Goal: Task Accomplishment & Management: Complete application form

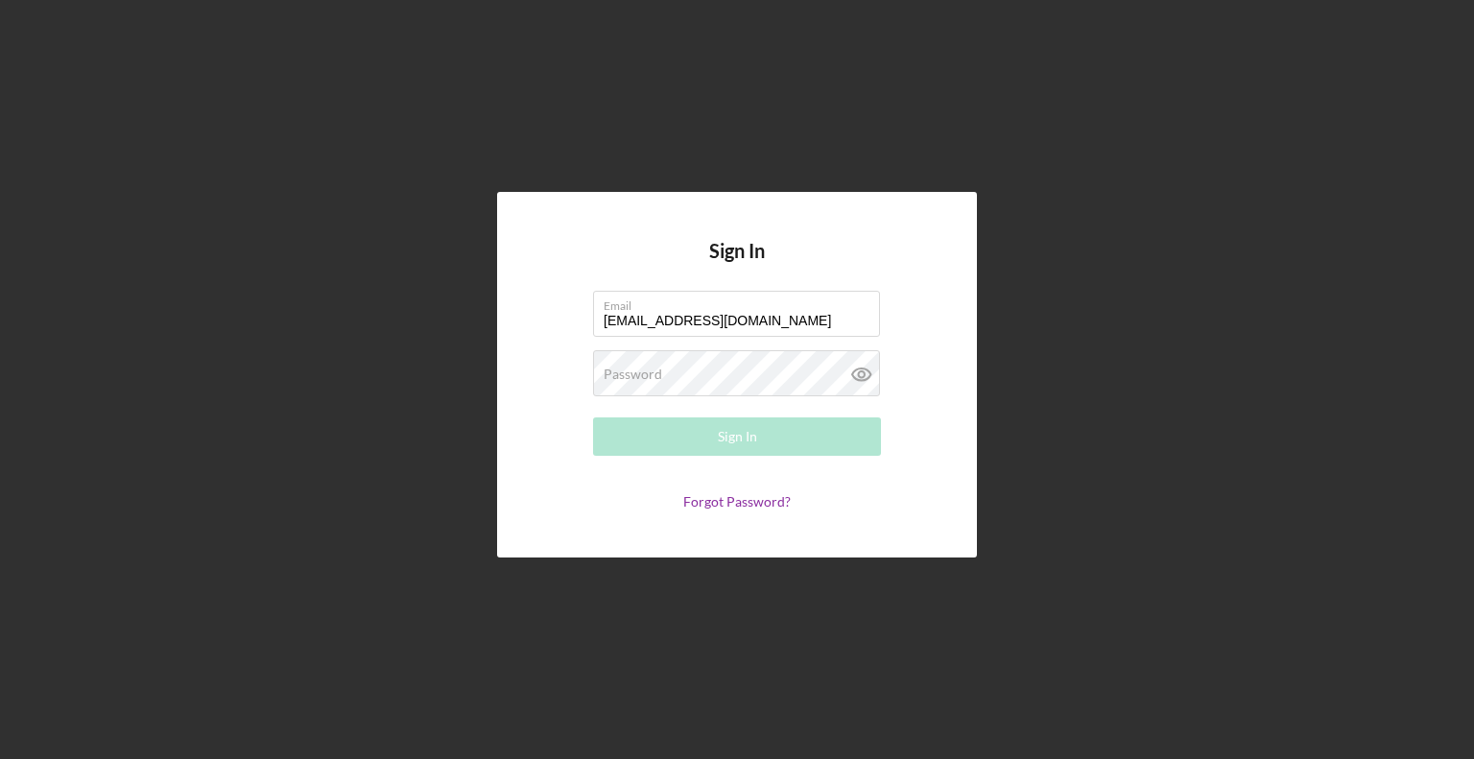
type input "[EMAIL_ADDRESS][DOMAIN_NAME]"
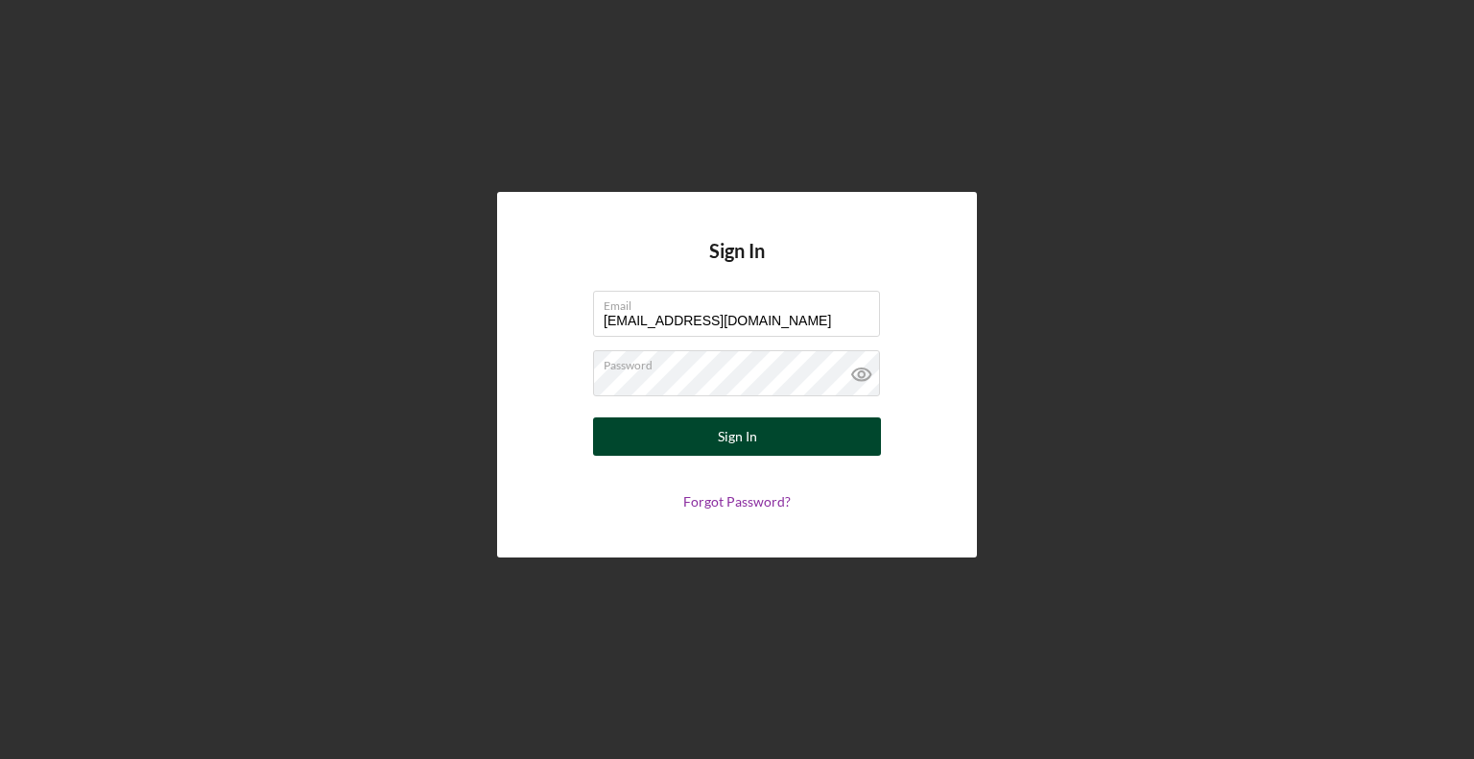
click at [637, 442] on button "Sign In" at bounding box center [737, 437] width 288 height 38
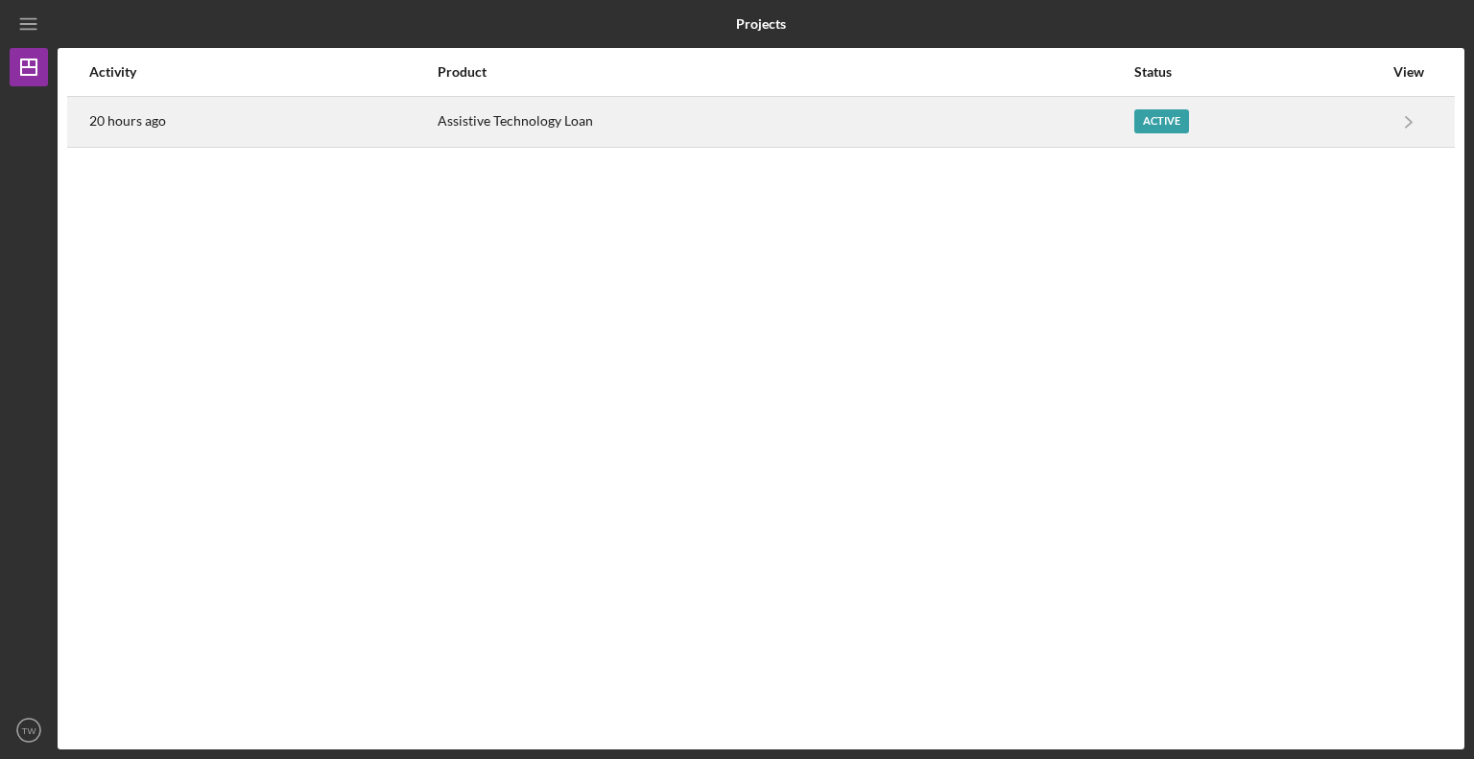
click at [1158, 127] on div "Active" at bounding box center [1161, 121] width 55 height 24
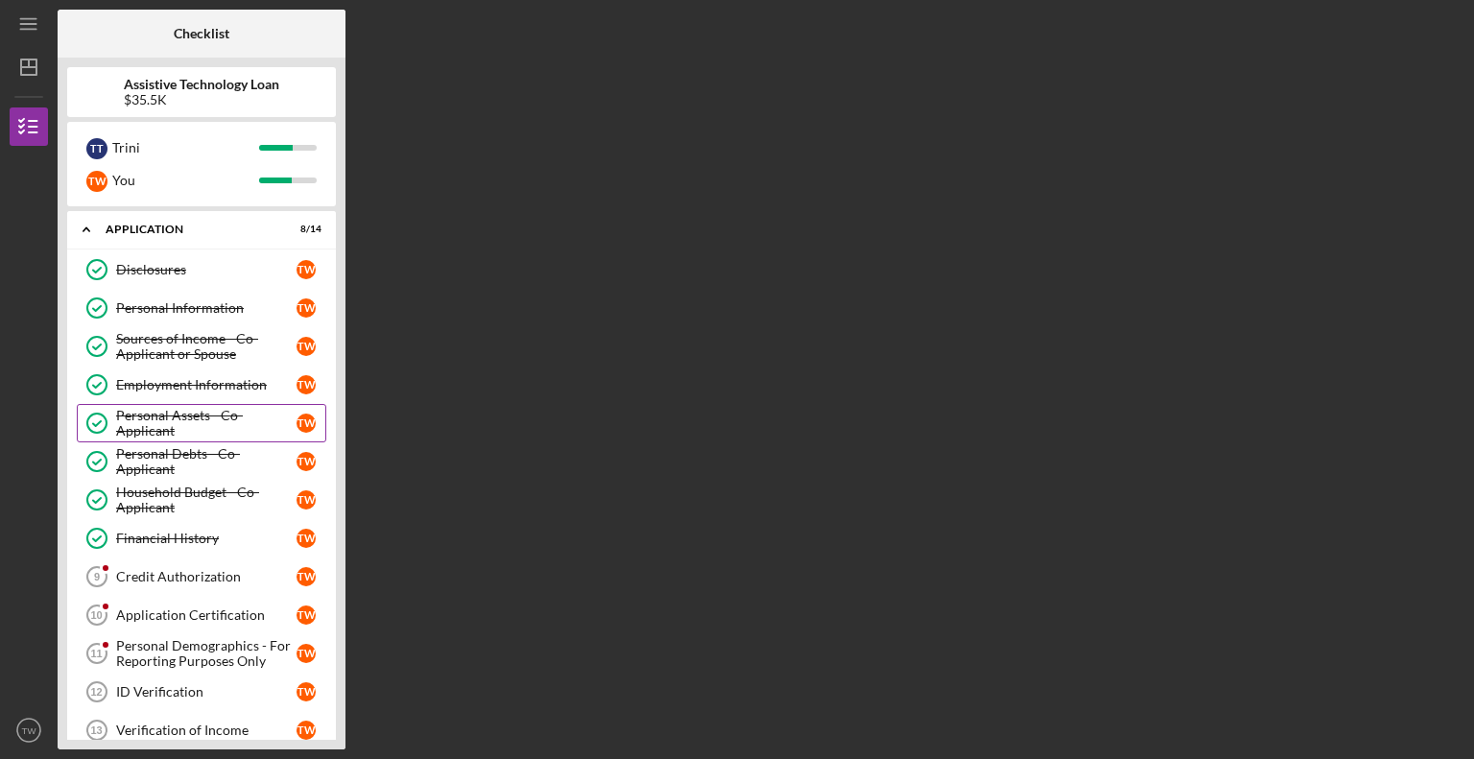
click at [142, 420] on div "Personal Assets - Co-Applicant" at bounding box center [206, 423] width 180 height 31
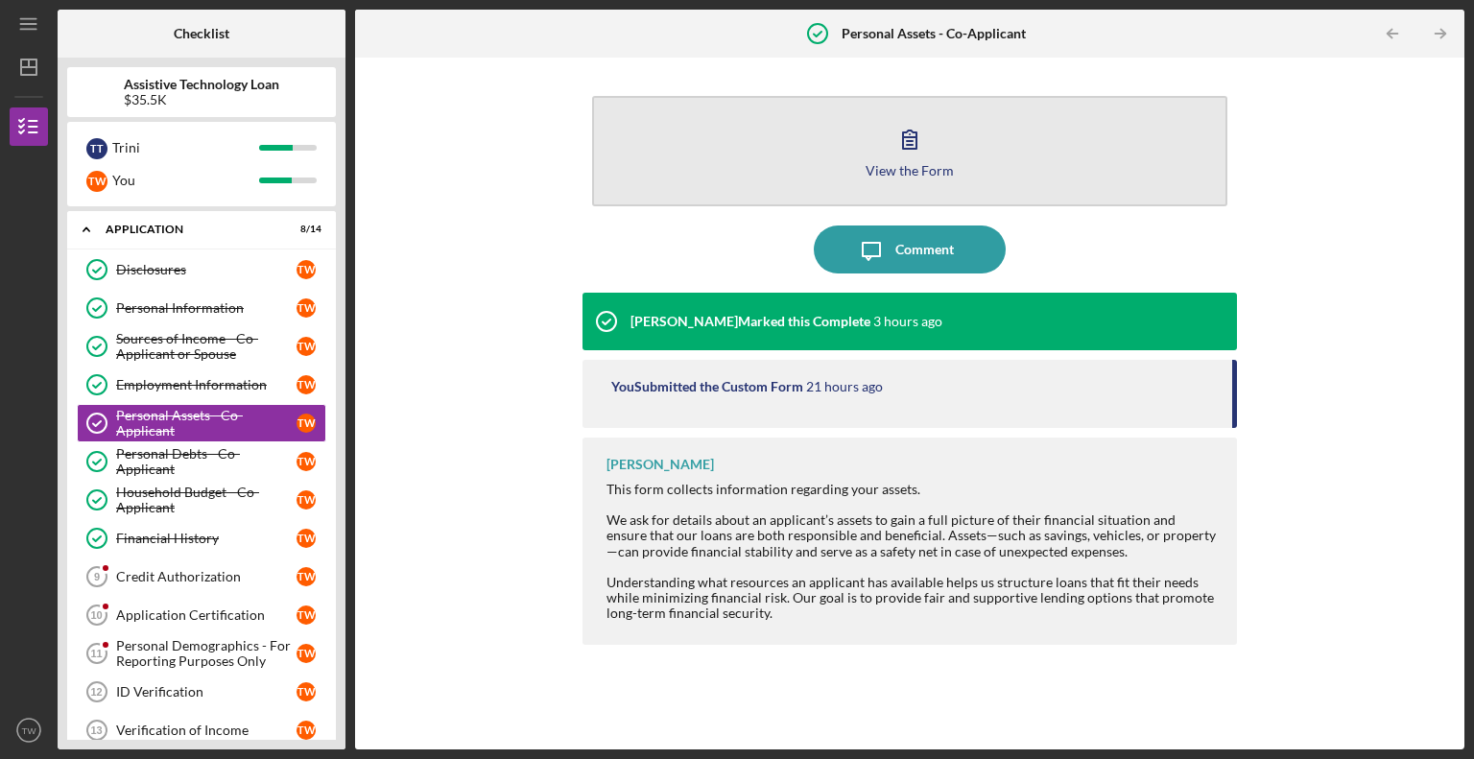
click at [919, 149] on icon "button" at bounding box center [910, 139] width 48 height 48
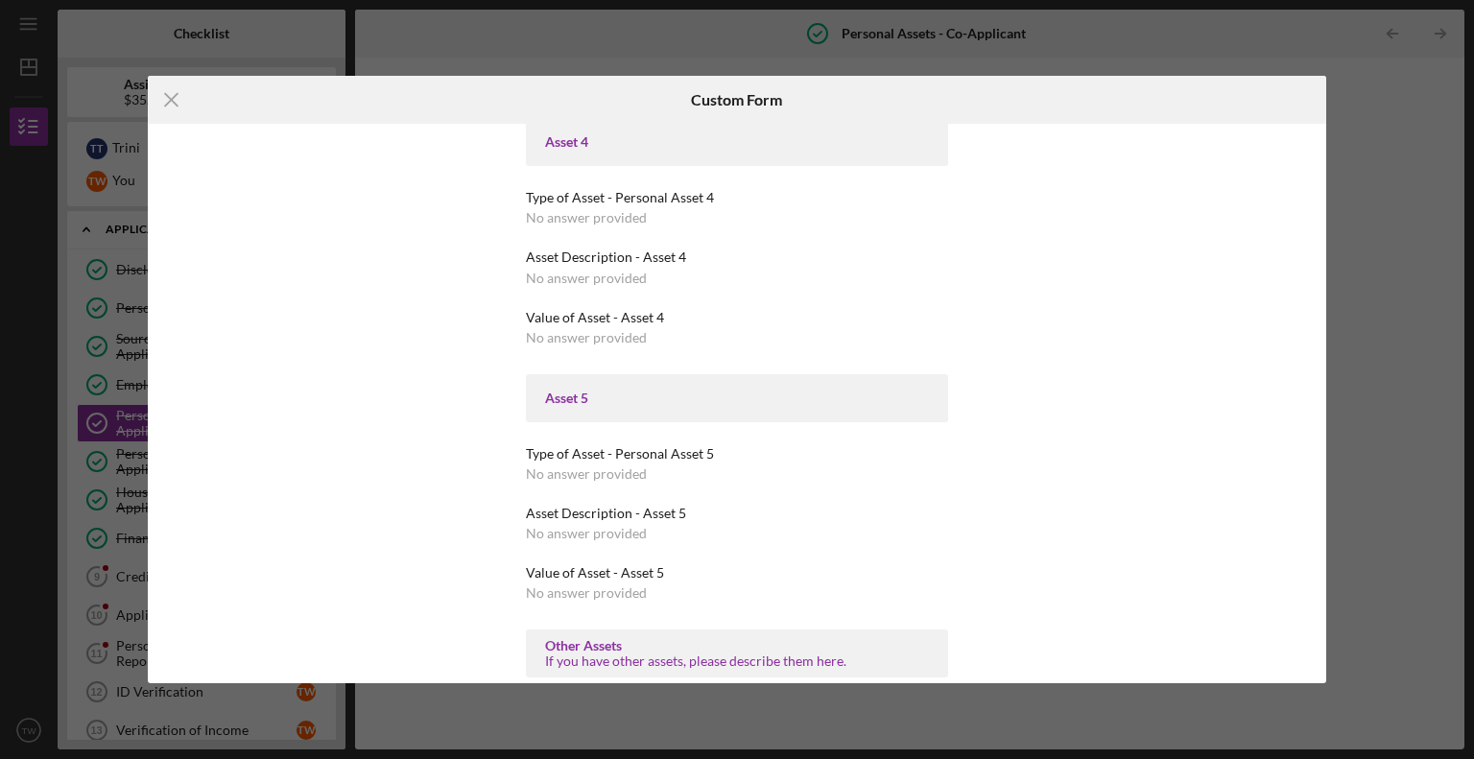
scroll to position [2008, 0]
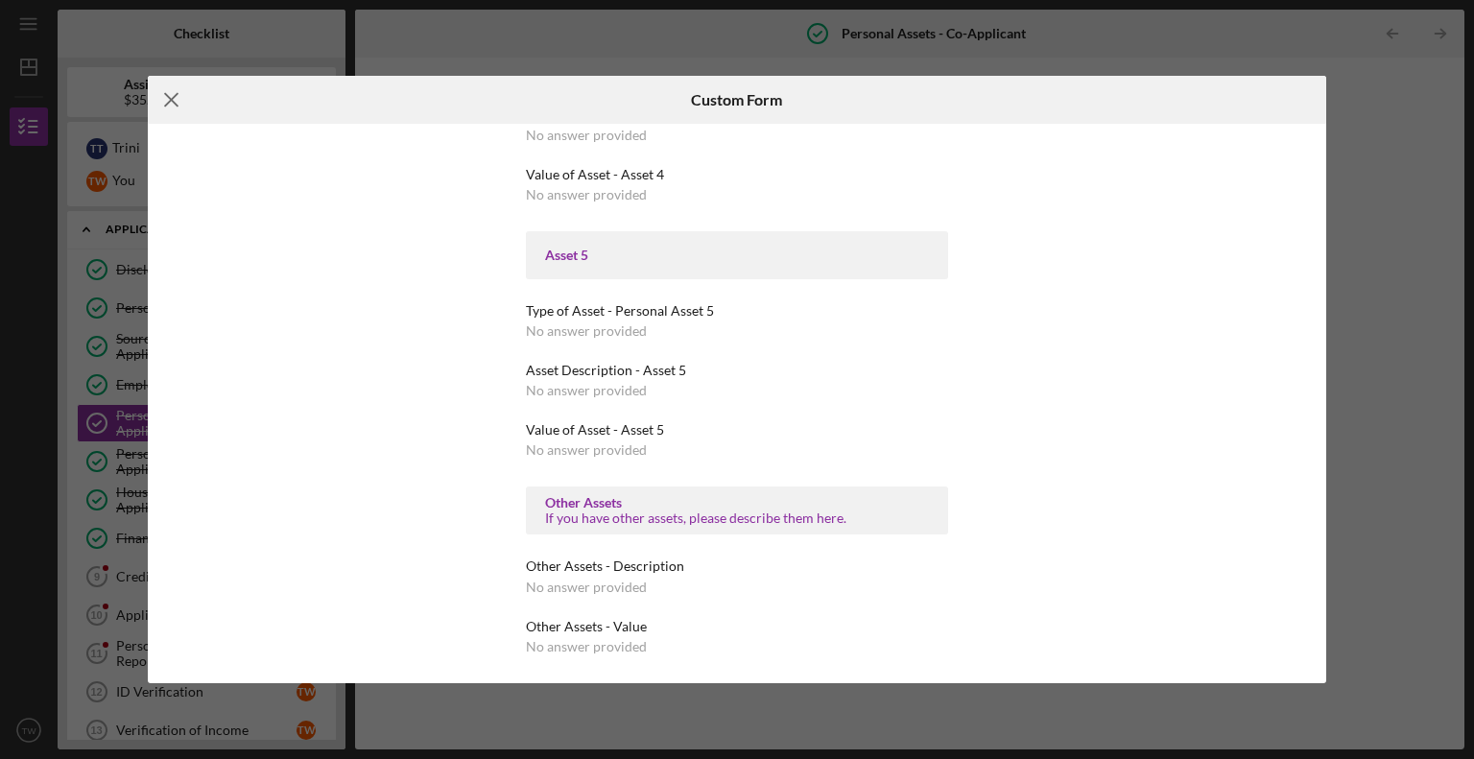
click at [167, 99] on icon "Icon/Menu Close" at bounding box center [172, 100] width 48 height 48
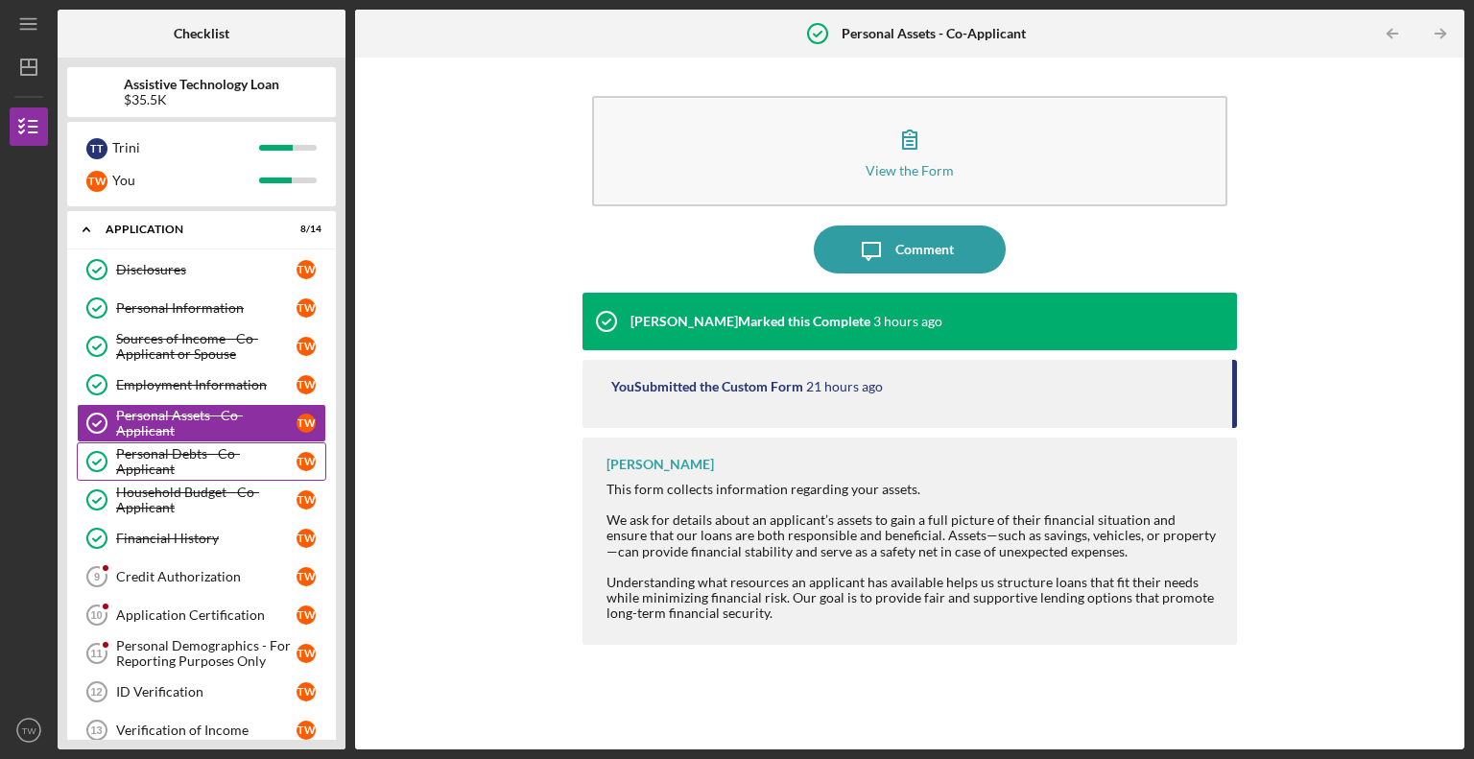
click at [153, 460] on div "Personal Debts - Co-Applicant" at bounding box center [206, 461] width 180 height 31
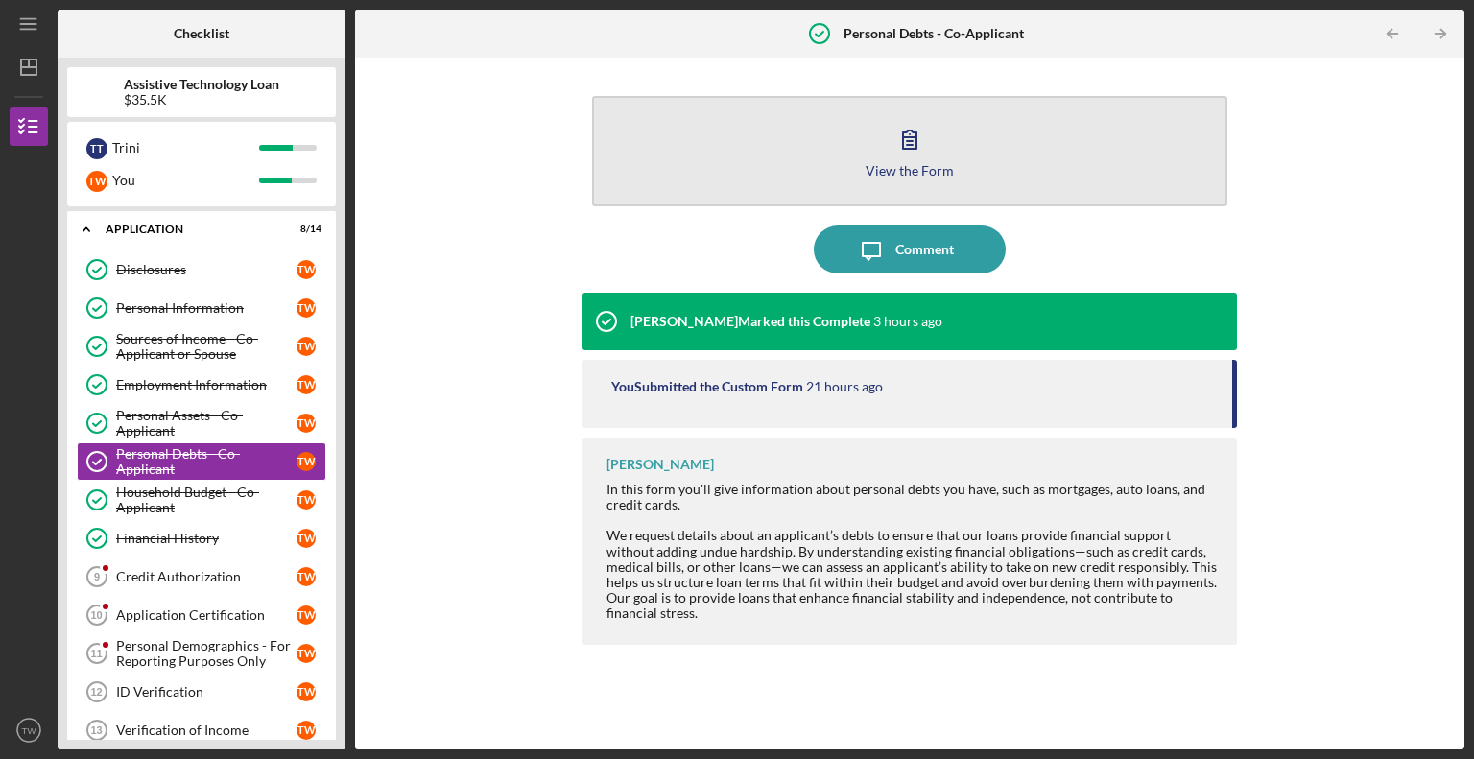
click at [896, 148] on icon "button" at bounding box center [910, 139] width 48 height 48
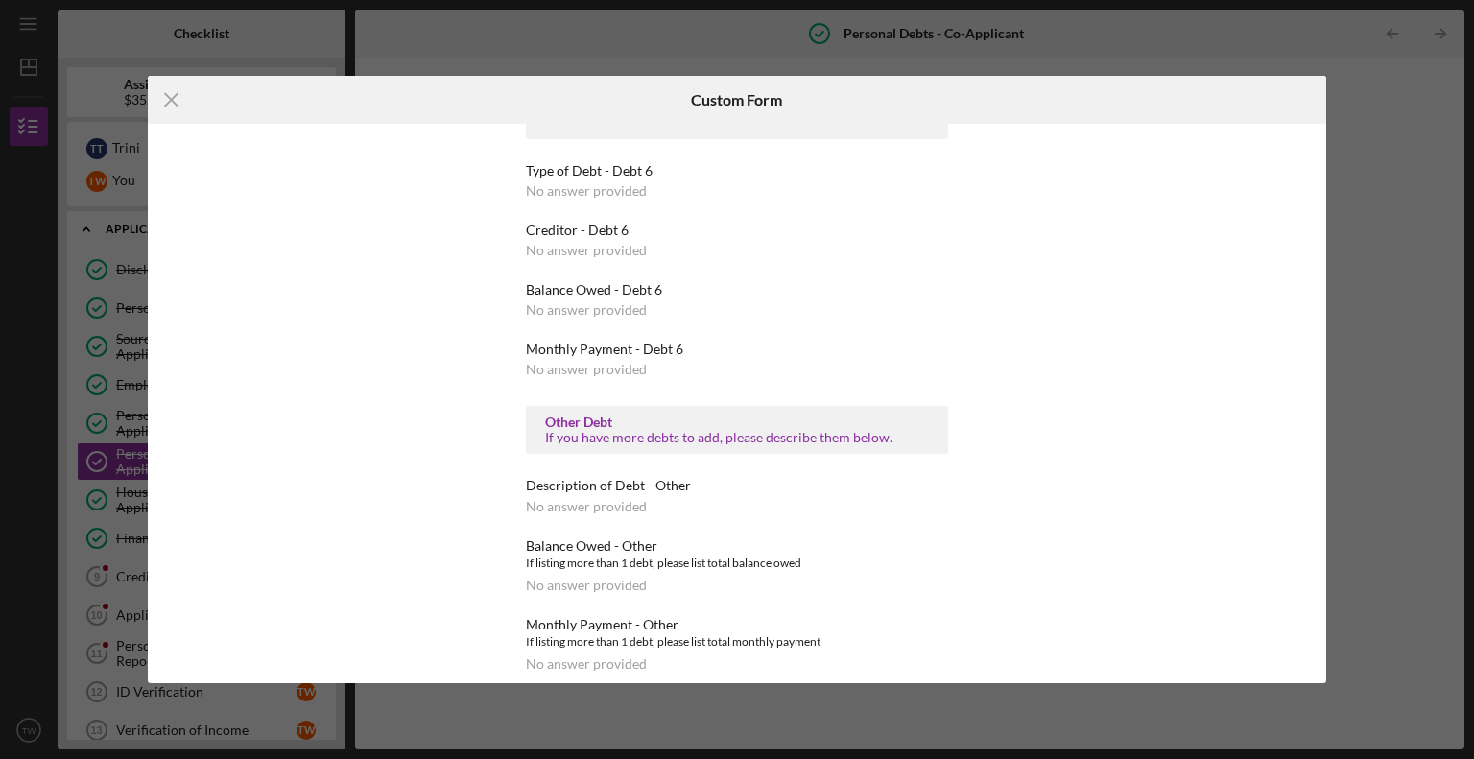
scroll to position [2705, 0]
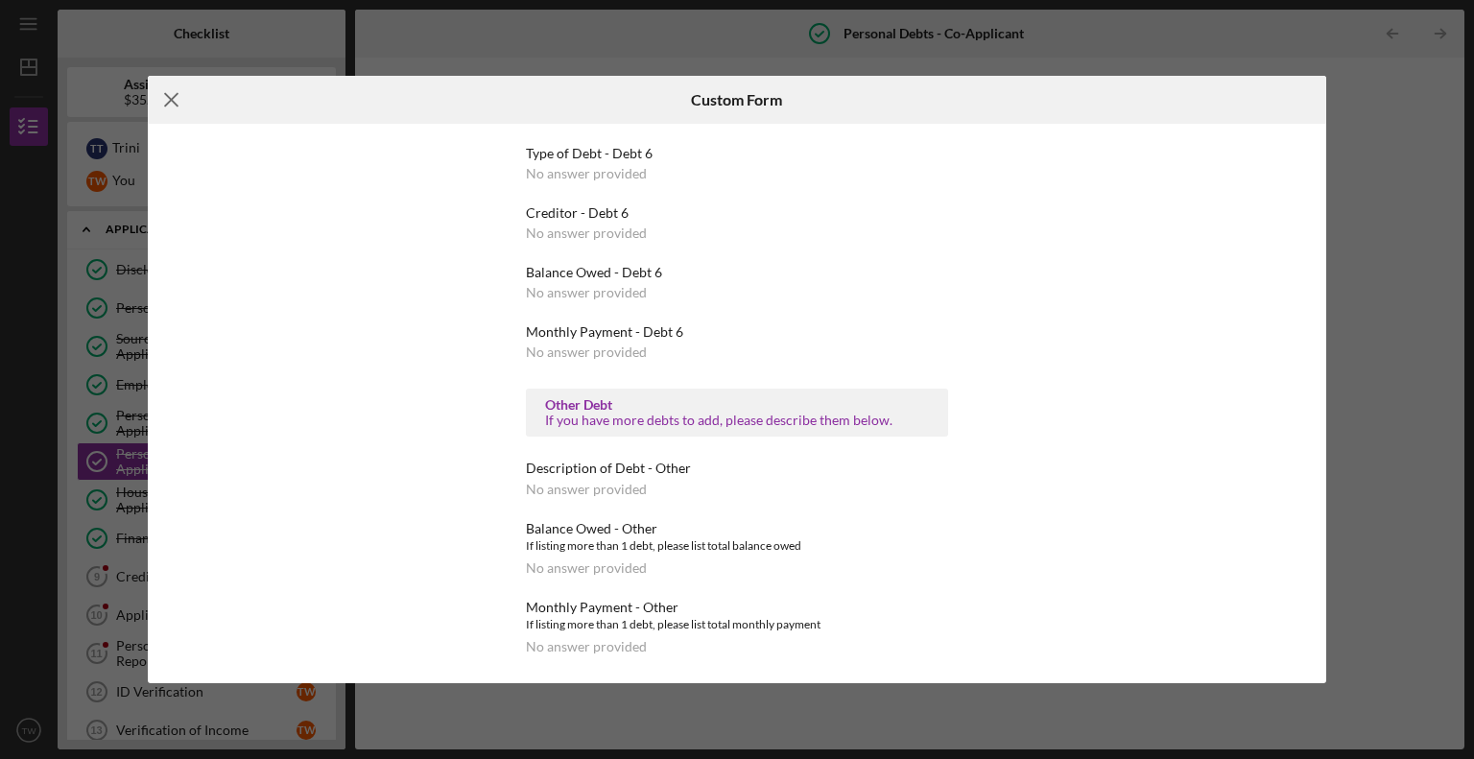
click at [172, 93] on icon "Icon/Menu Close" at bounding box center [172, 100] width 48 height 48
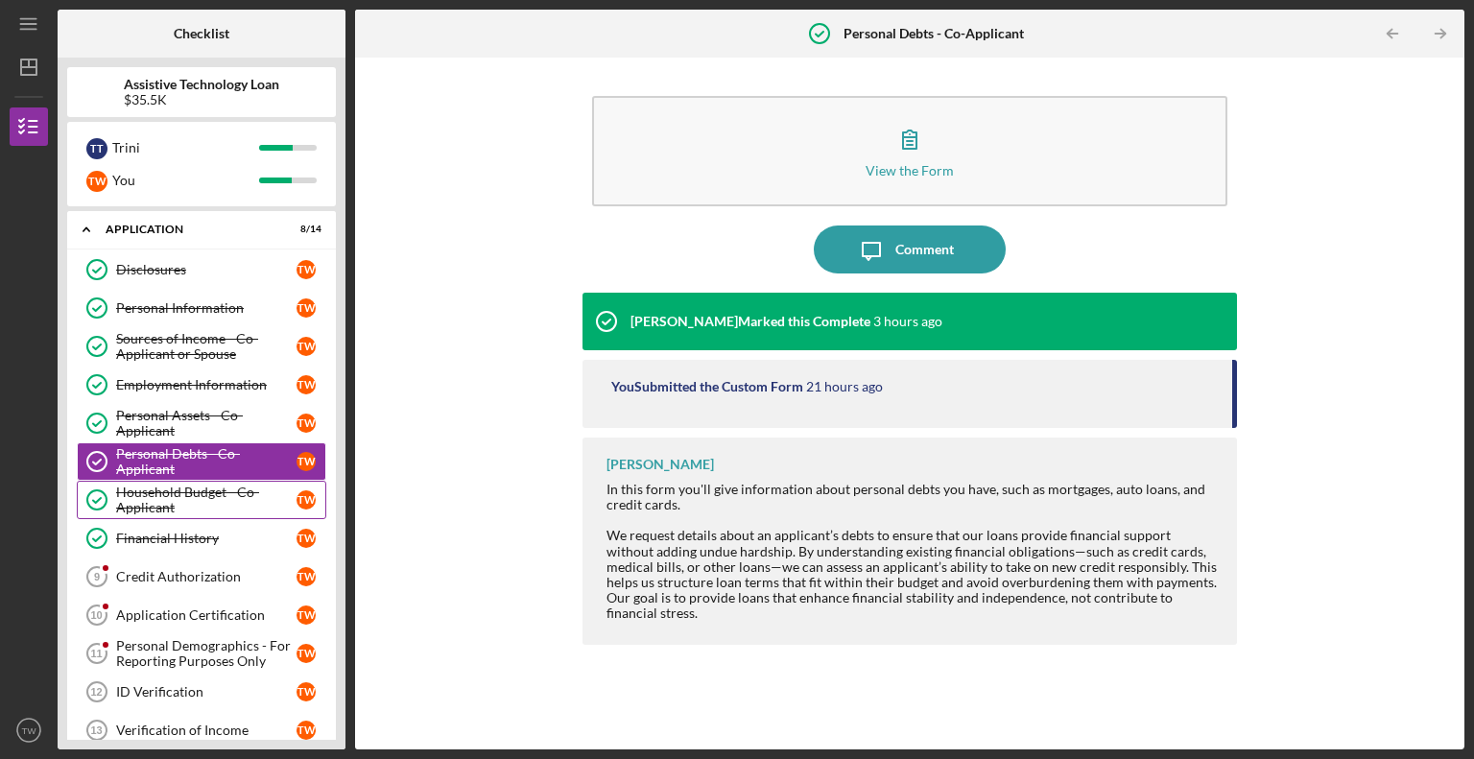
click at [157, 500] on div "Household Budget - Co-Applicant" at bounding box center [206, 500] width 180 height 31
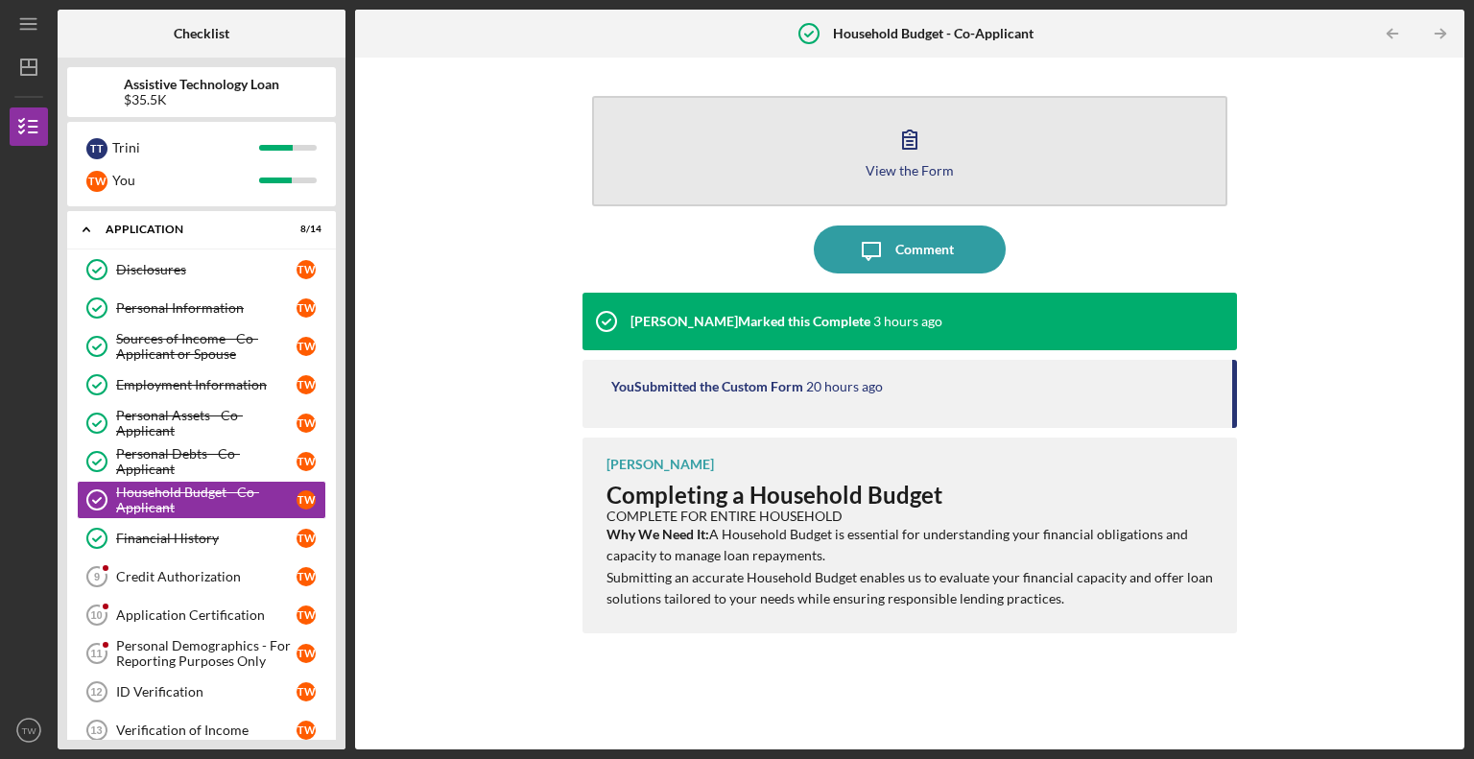
click at [908, 147] on icon "button" at bounding box center [910, 139] width 48 height 48
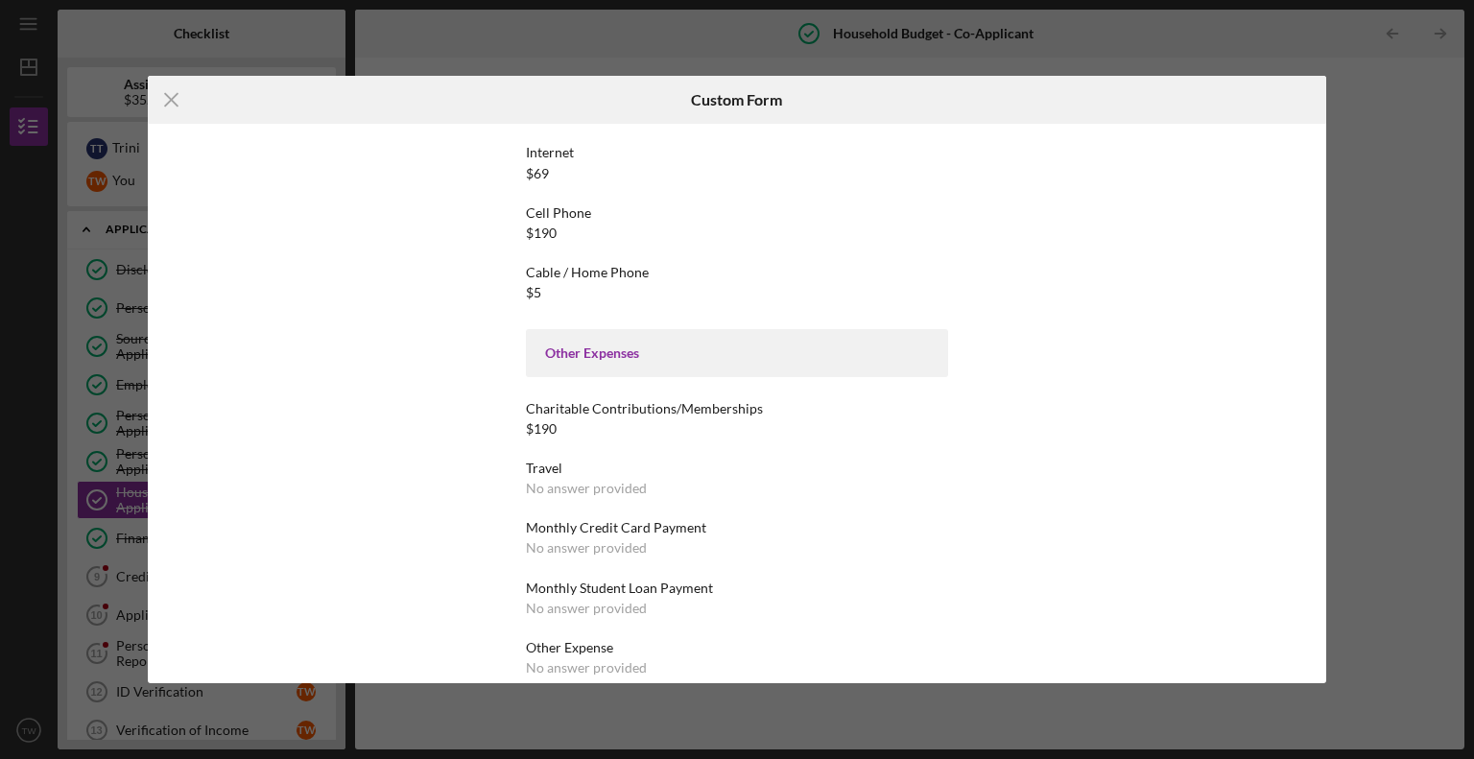
scroll to position [2895, 0]
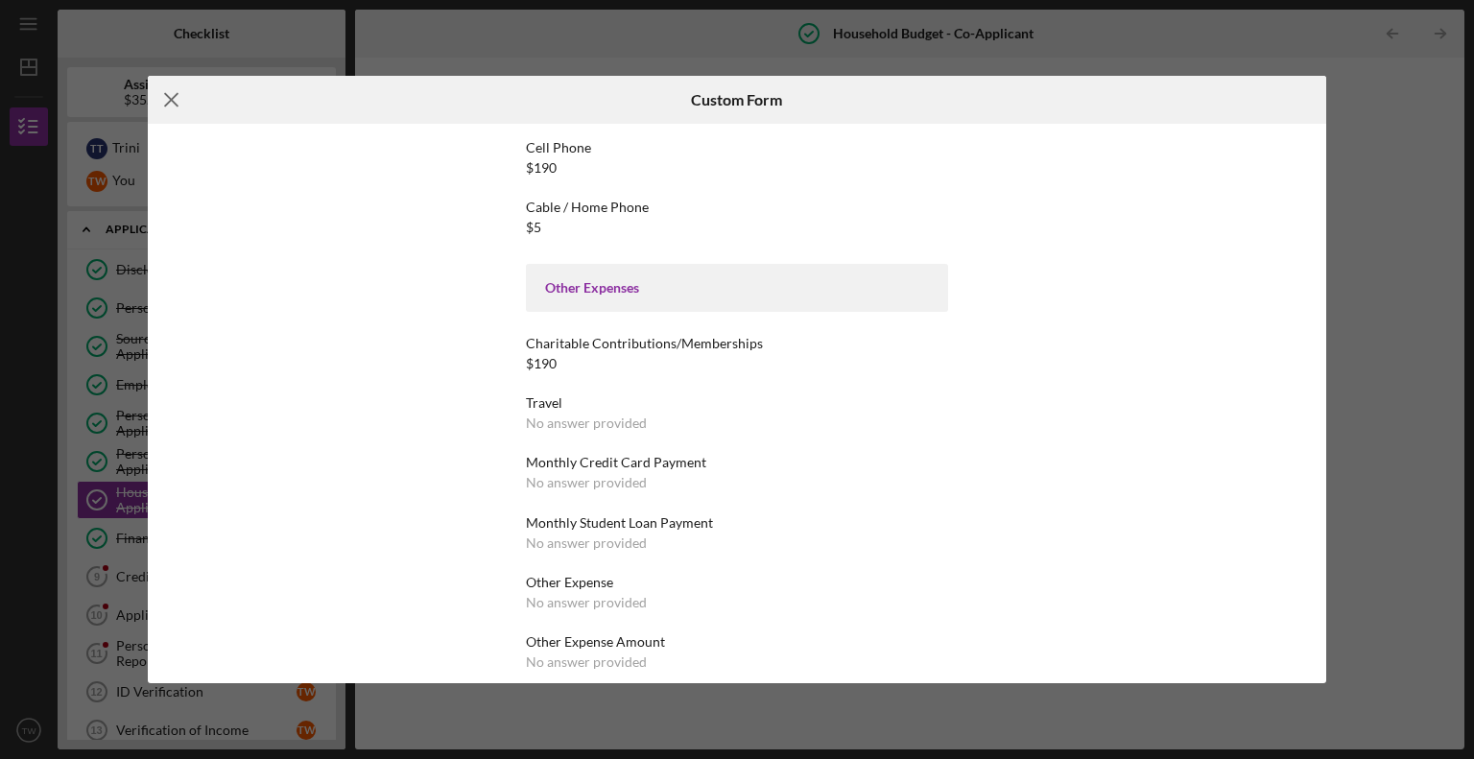
click at [175, 99] on icon "Icon/Menu Close" at bounding box center [172, 100] width 48 height 48
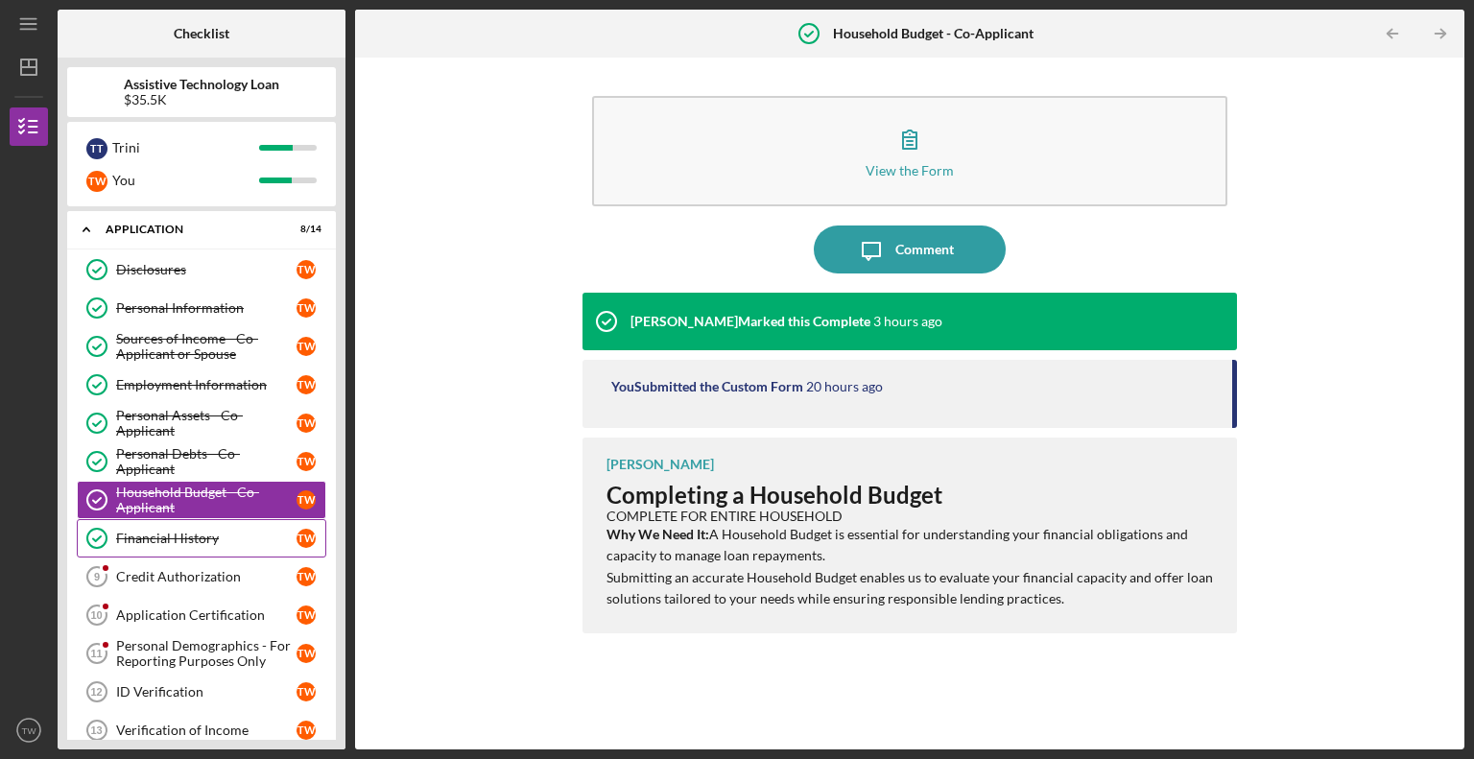
click at [184, 537] on div "Financial History" at bounding box center [206, 538] width 180 height 15
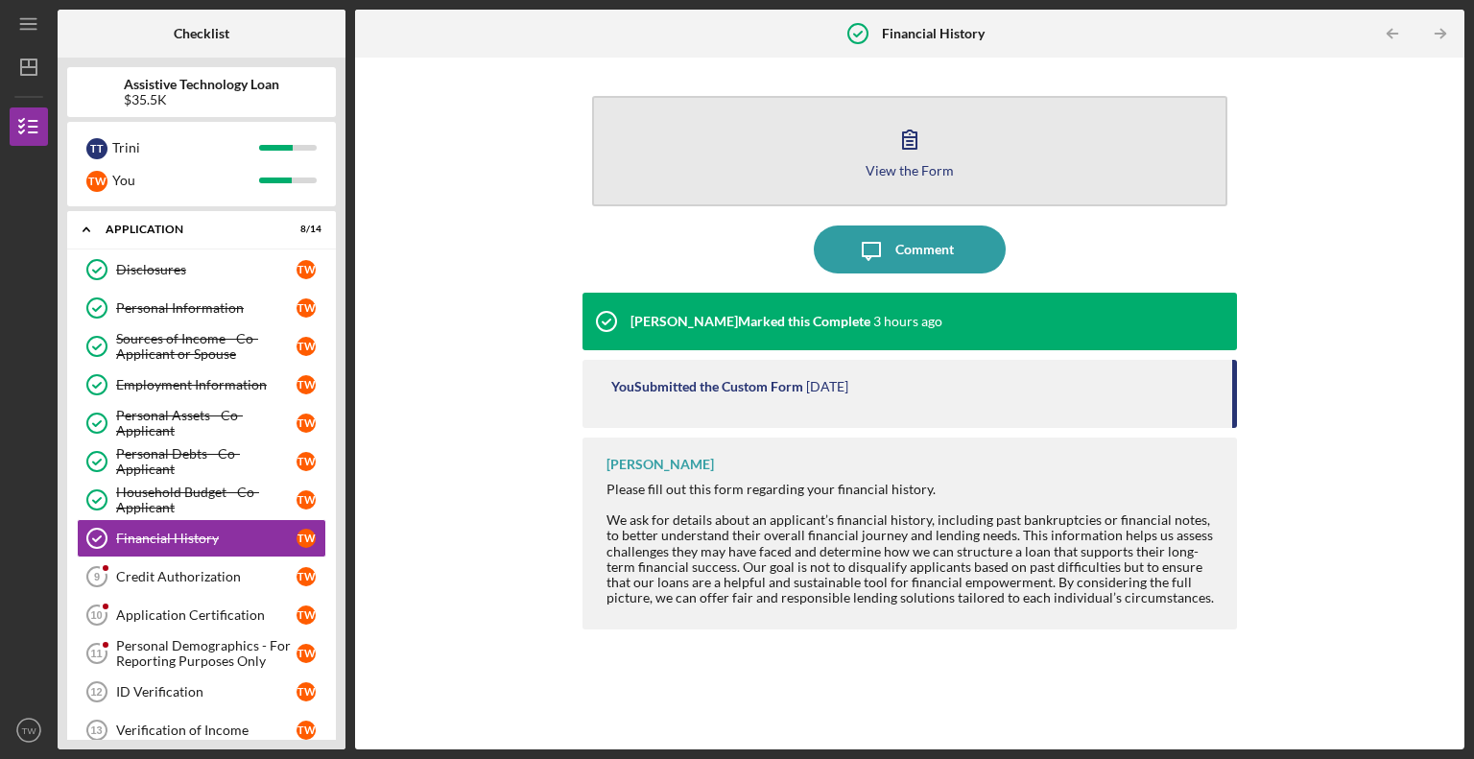
click at [906, 155] on icon "button" at bounding box center [910, 139] width 48 height 48
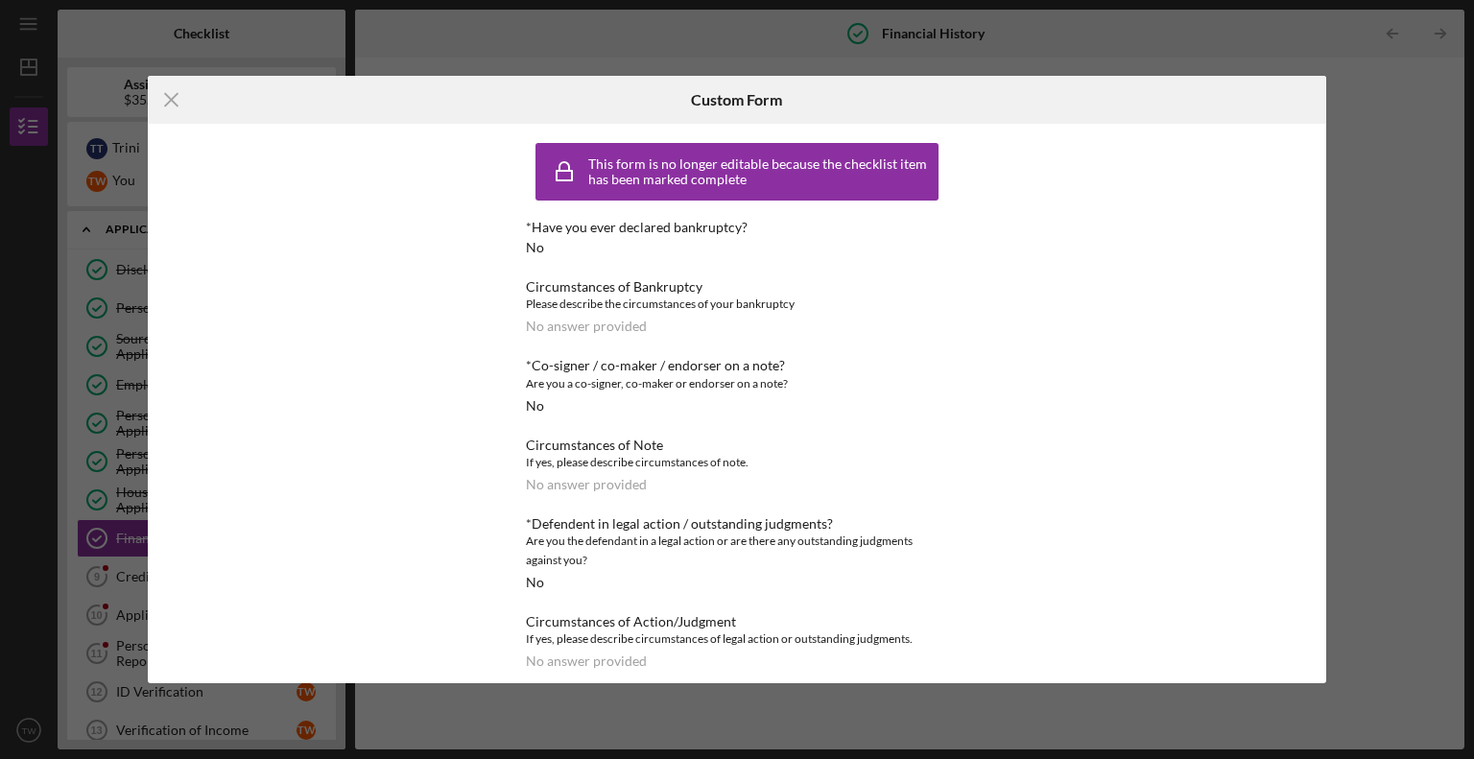
scroll to position [14, 0]
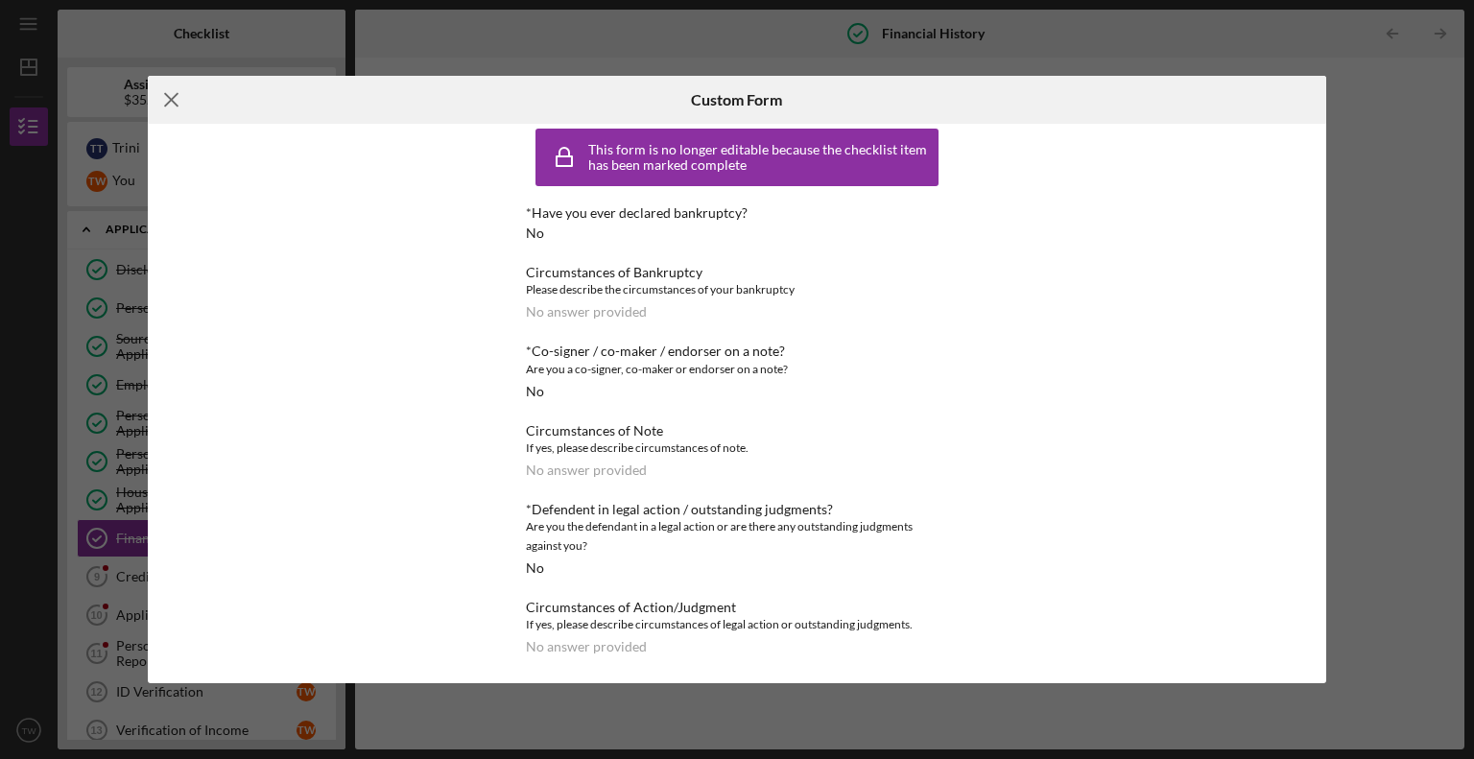
click at [172, 94] on icon "Icon/Menu Close" at bounding box center [172, 100] width 48 height 48
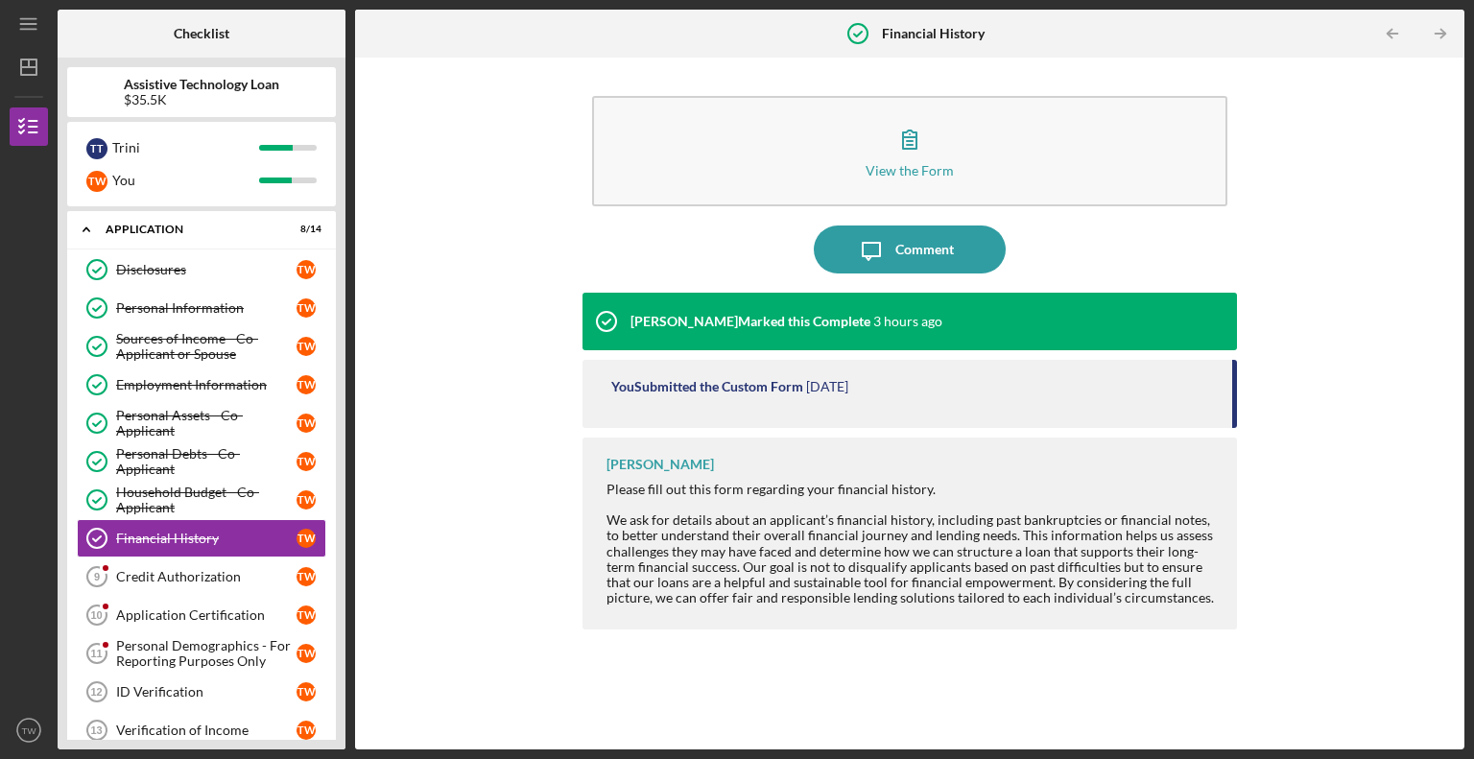
click at [1357, 241] on div "View the Form Form Icon/Message Comment [PERSON_NAME] Marked this Complete 3 ho…" at bounding box center [910, 403] width 1090 height 673
click at [166, 574] on div "Credit Authorization" at bounding box center [206, 576] width 180 height 15
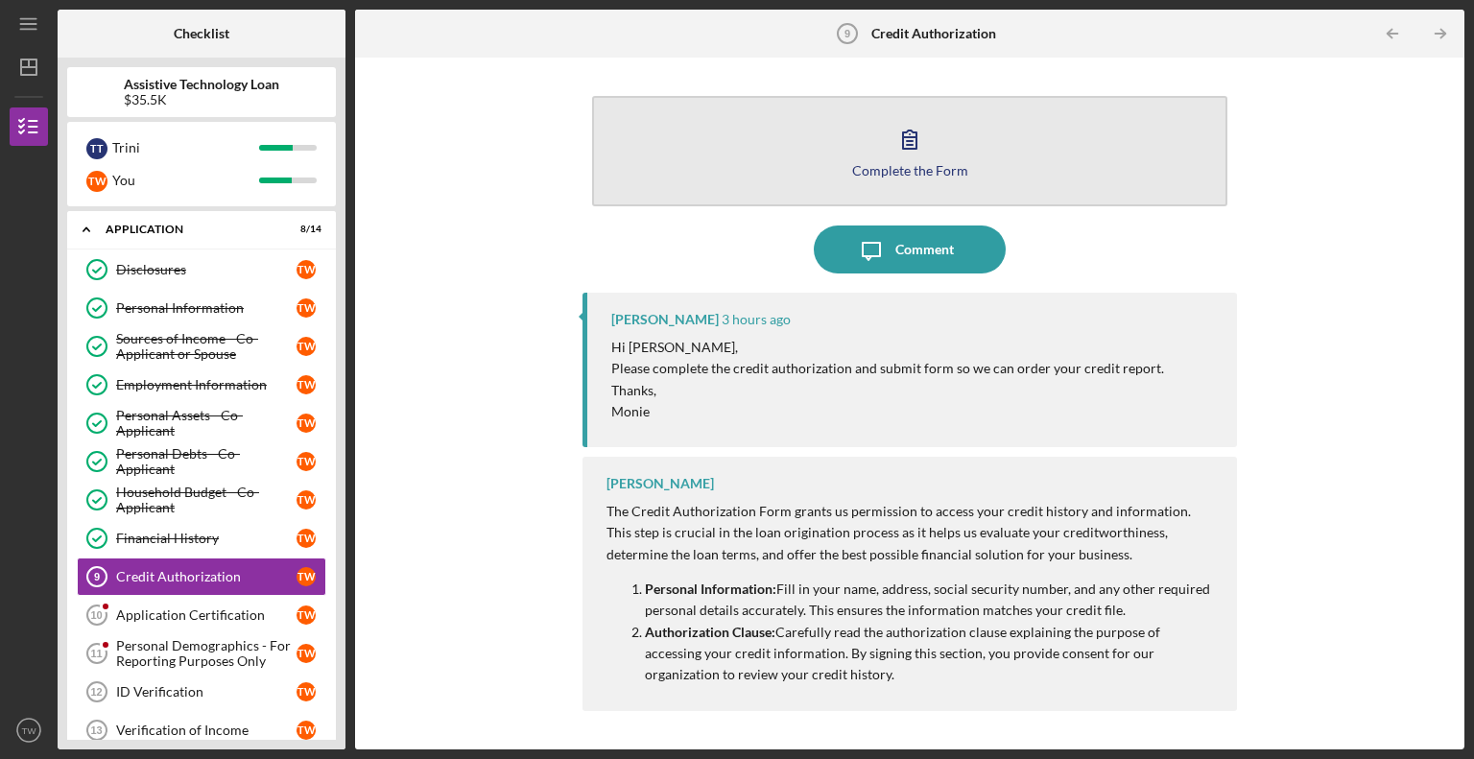
click at [904, 168] on div "Complete the Form" at bounding box center [910, 170] width 116 height 14
click at [921, 163] on div "Complete the Form" at bounding box center [910, 170] width 116 height 14
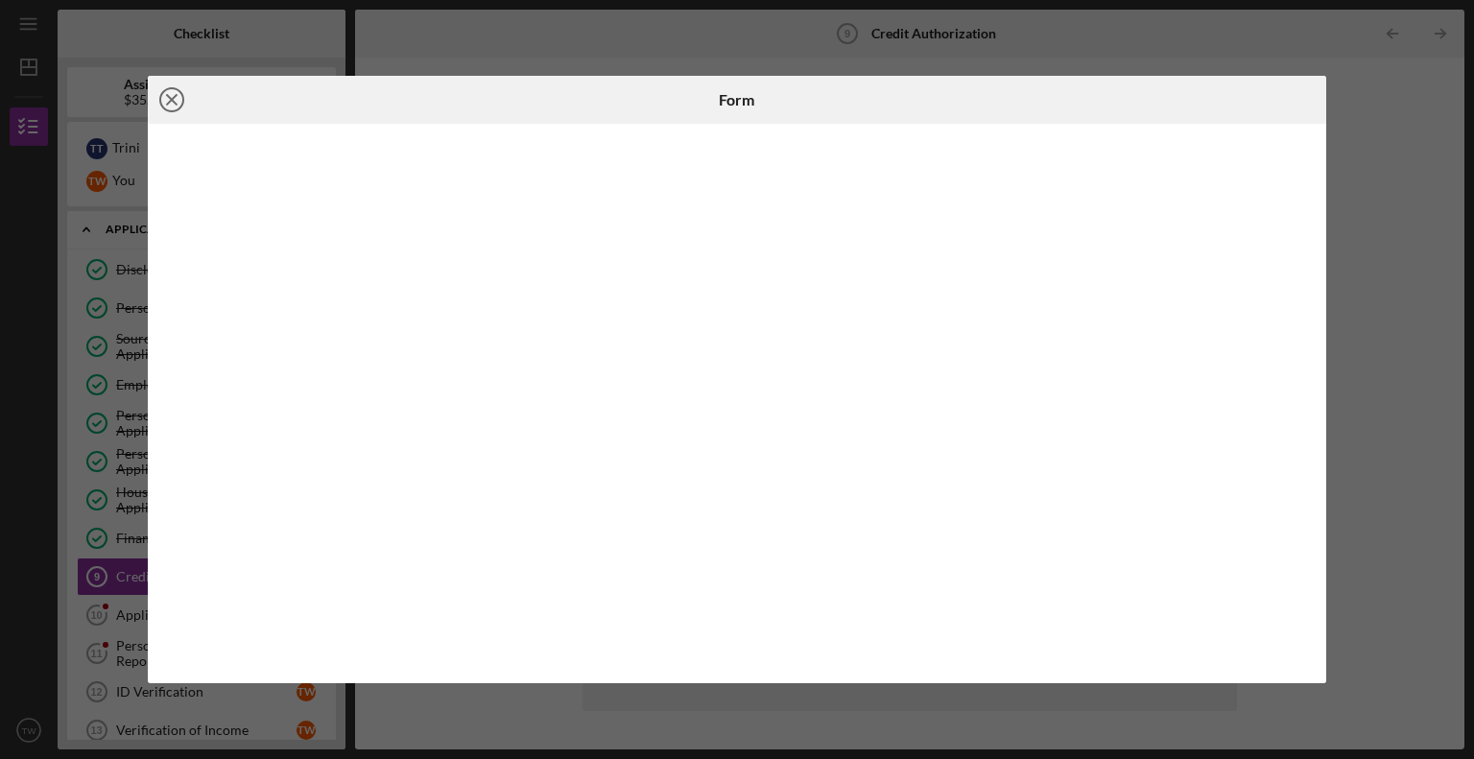
click at [167, 99] on icon "Icon/Close" at bounding box center [172, 100] width 48 height 48
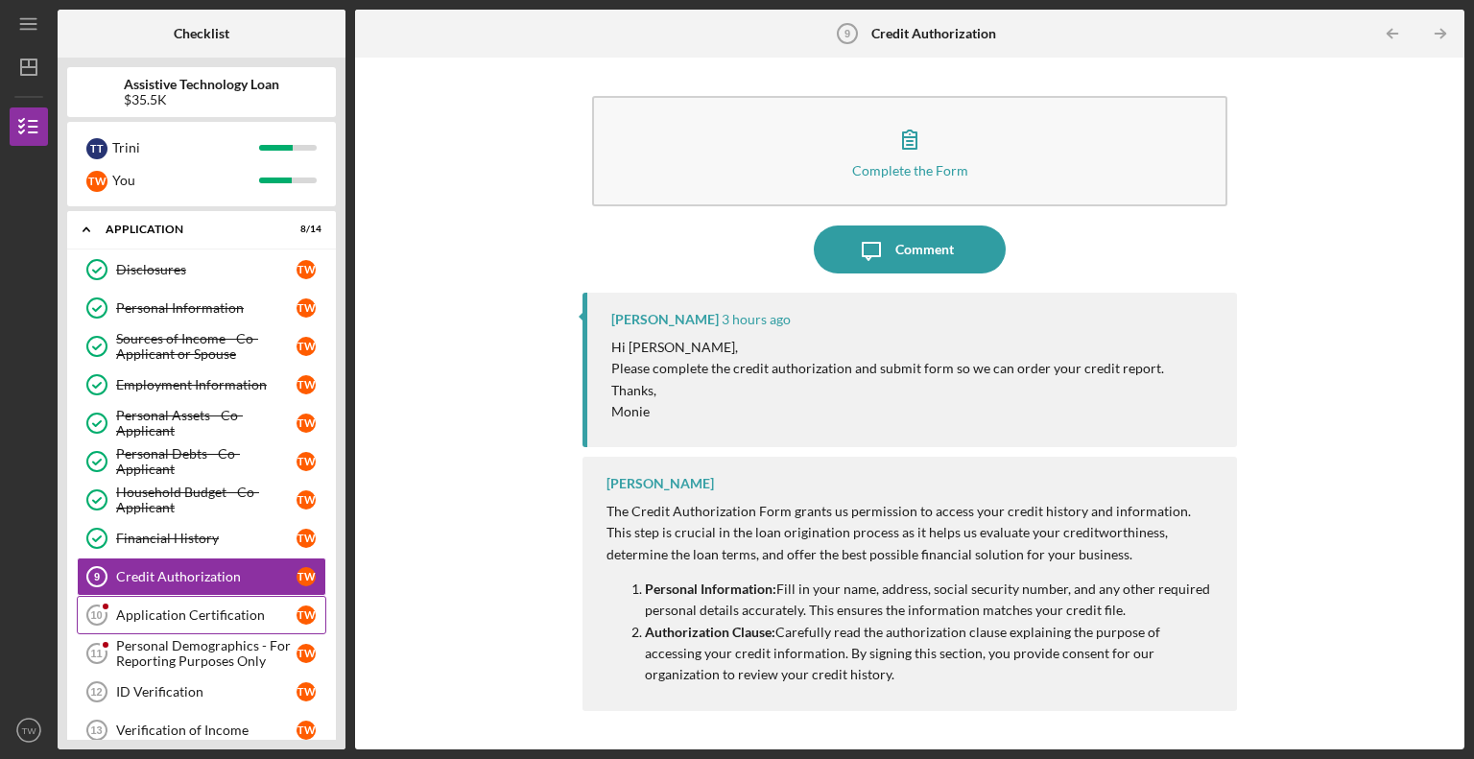
click at [179, 613] on div "Application Certification" at bounding box center [206, 615] width 180 height 15
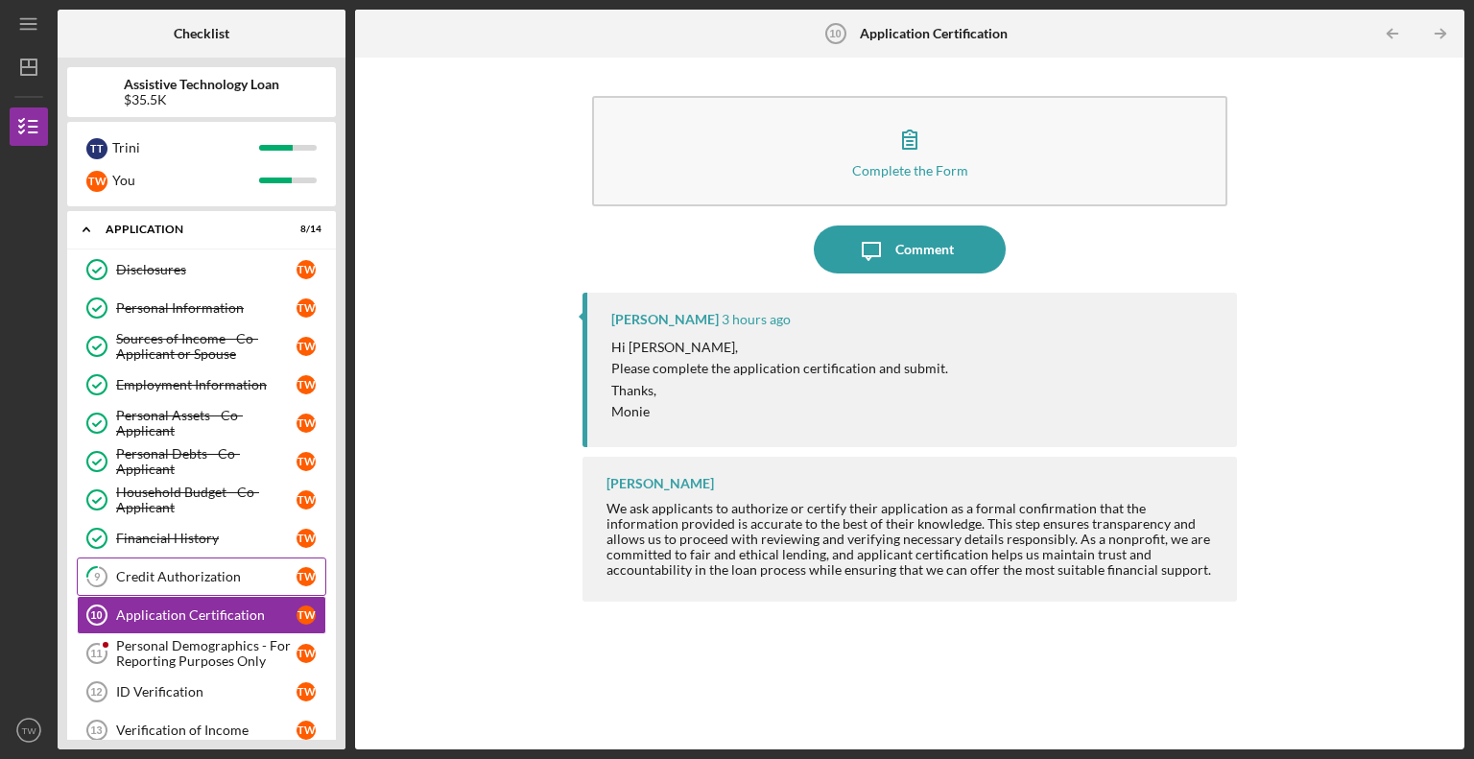
click at [195, 574] on div "Credit Authorization" at bounding box center [206, 576] width 180 height 15
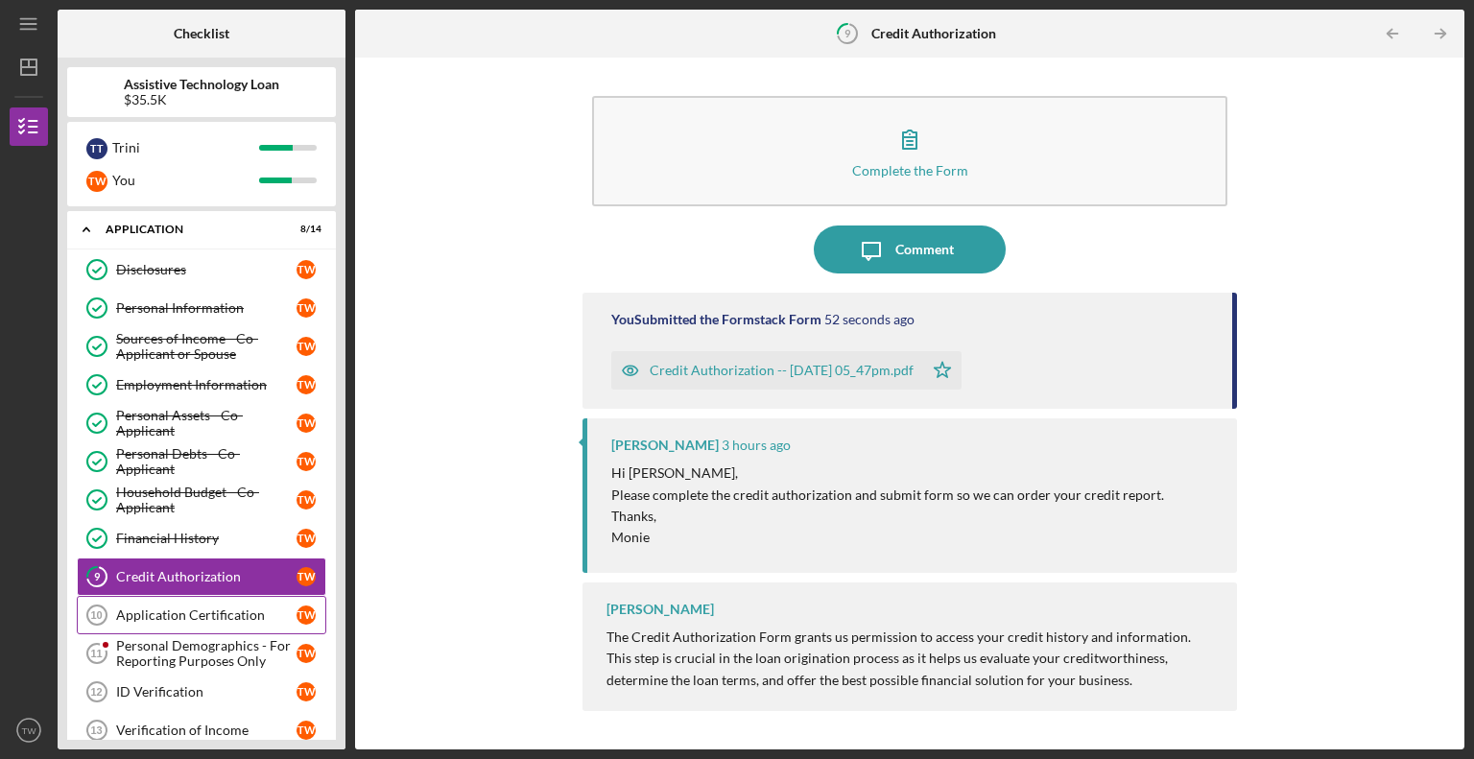
click at [181, 614] on div "Application Certification" at bounding box center [206, 615] width 180 height 15
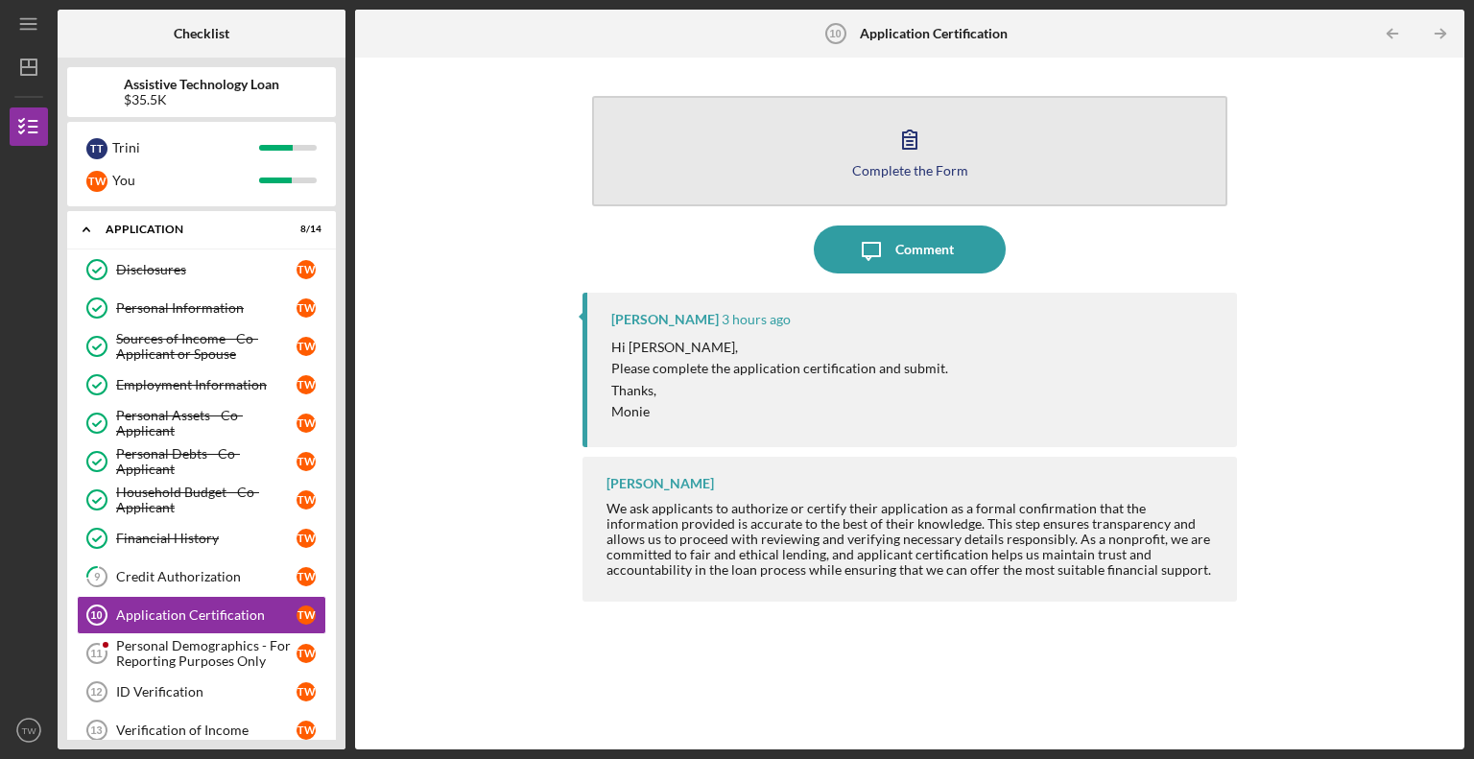
click at [918, 137] on icon "button" at bounding box center [910, 139] width 48 height 48
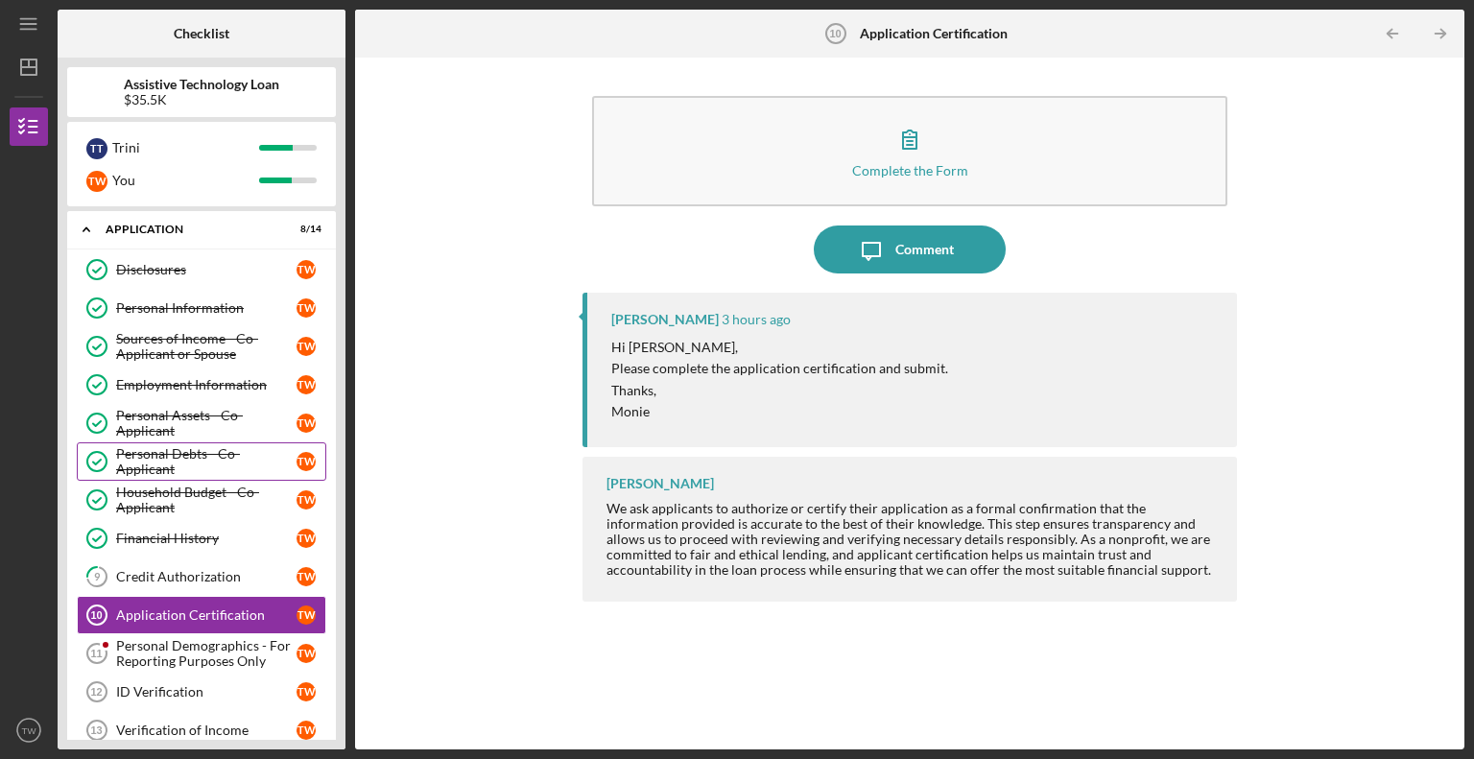
scroll to position [61, 0]
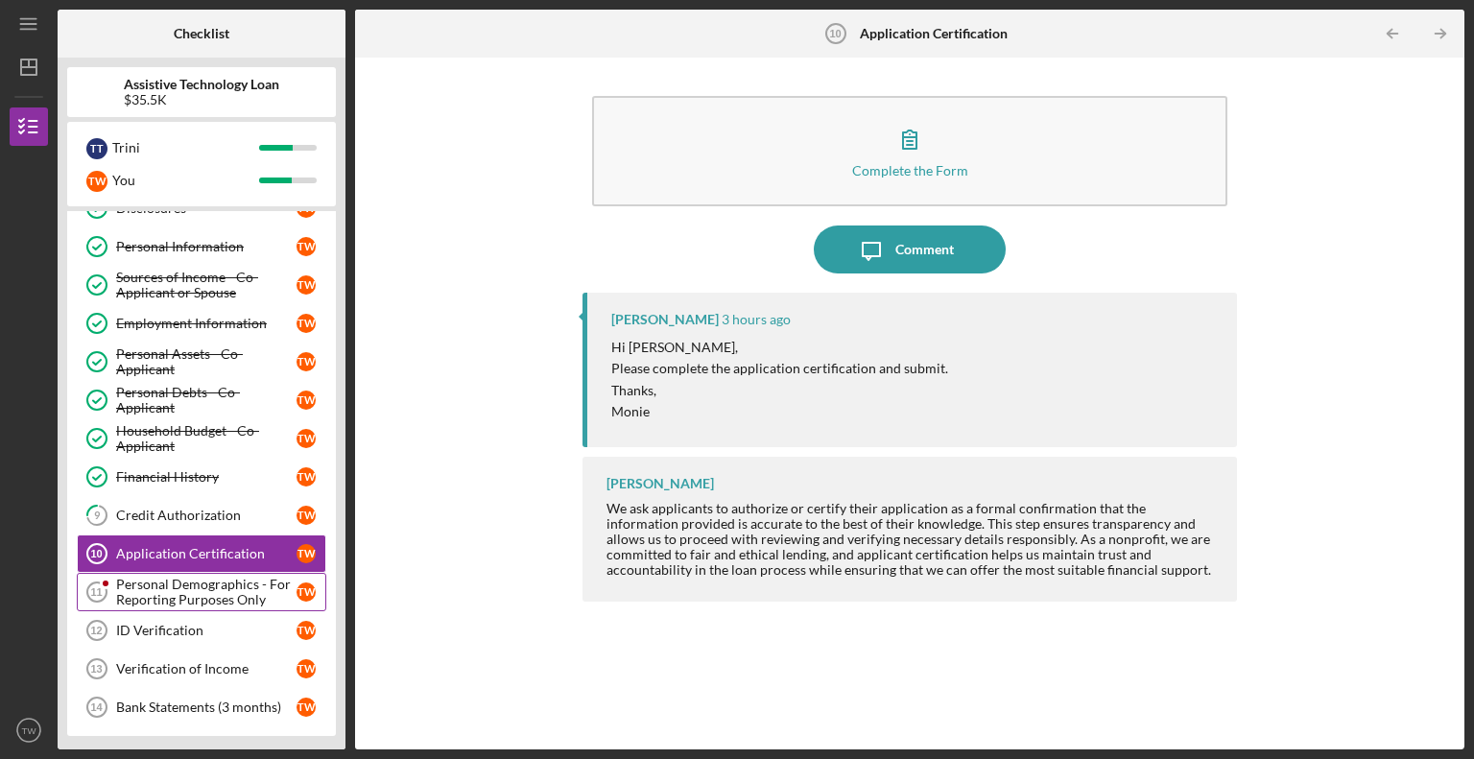
click at [169, 591] on div "Personal Demographics - For Reporting Purposes Only" at bounding box center [206, 592] width 180 height 31
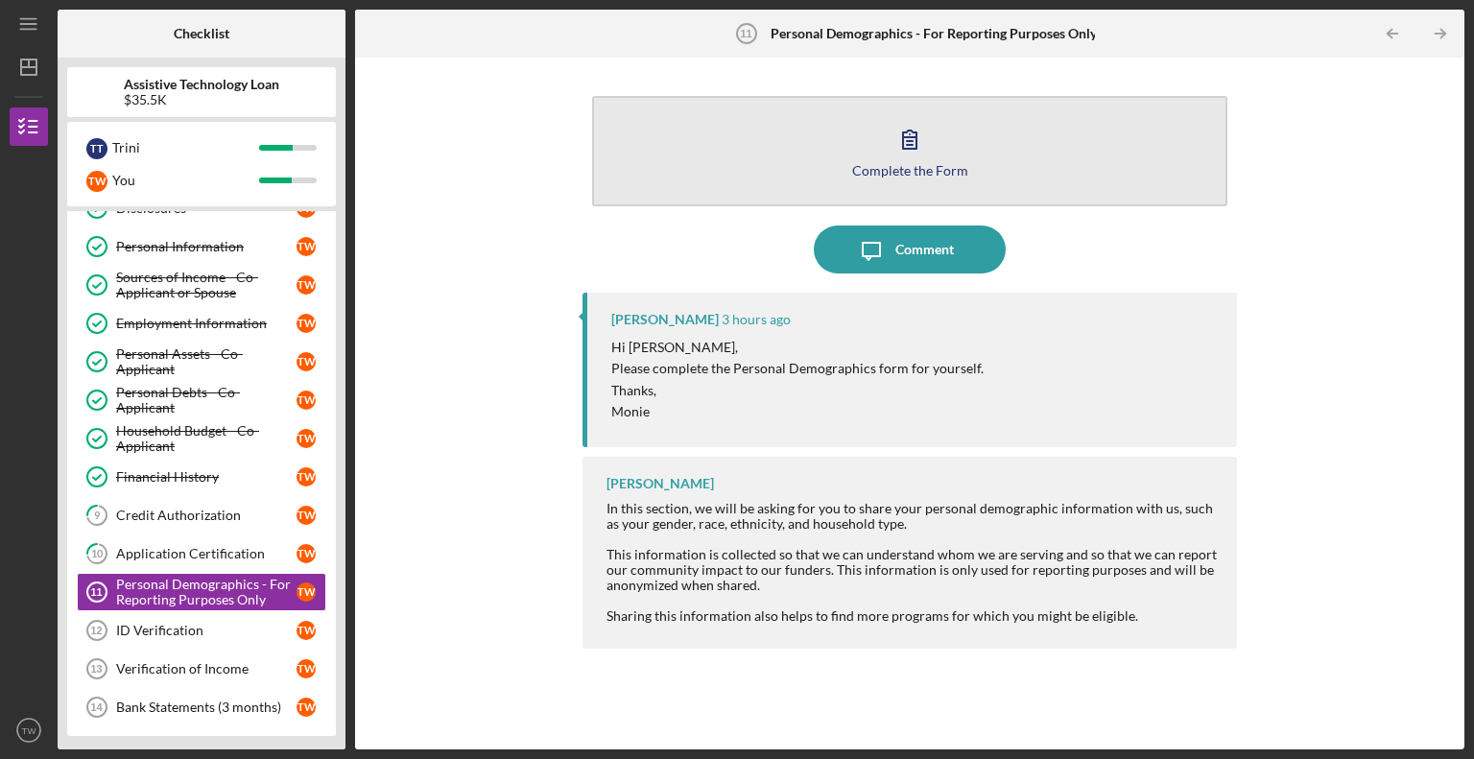
click at [915, 148] on icon "button" at bounding box center [909, 140] width 13 height 18
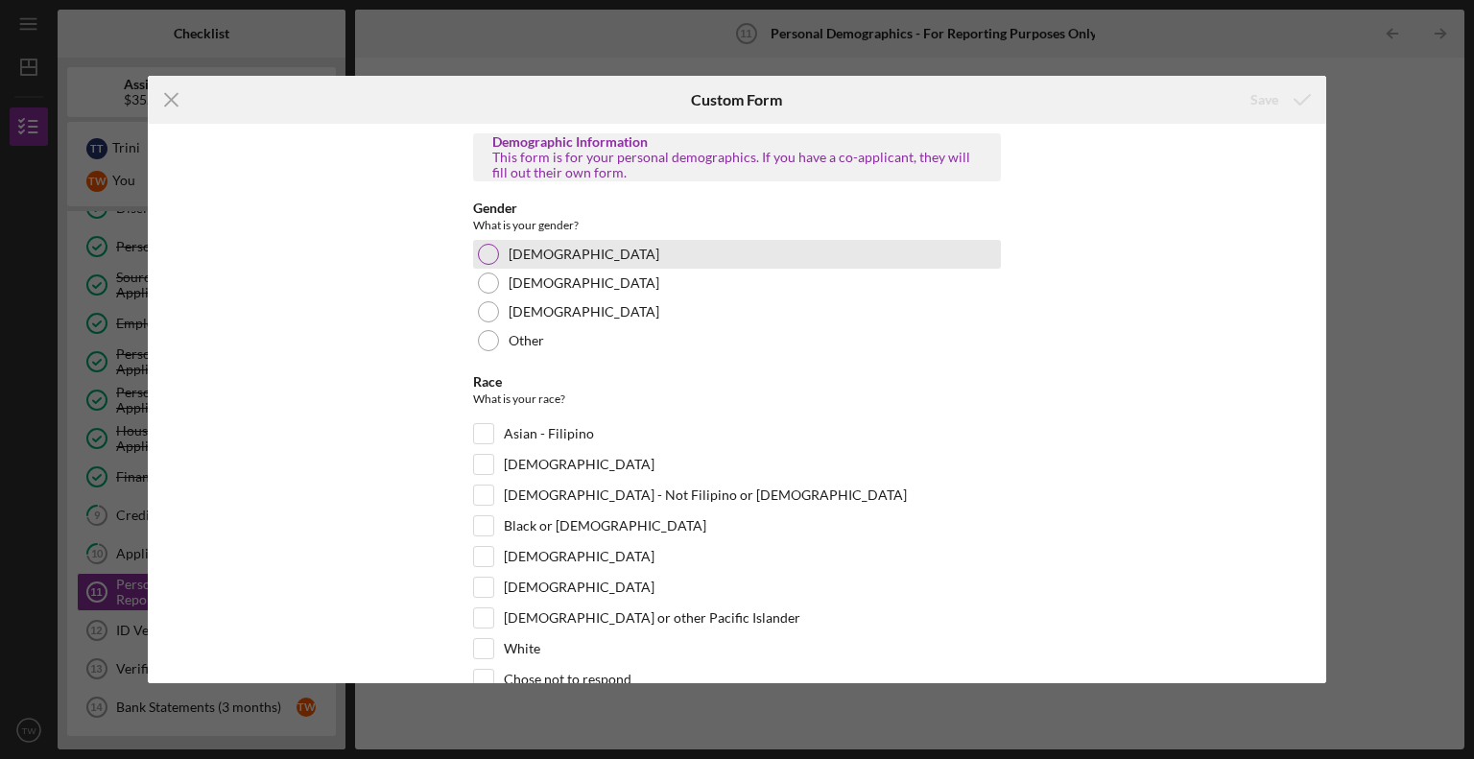
click at [483, 251] on div at bounding box center [488, 254] width 21 height 21
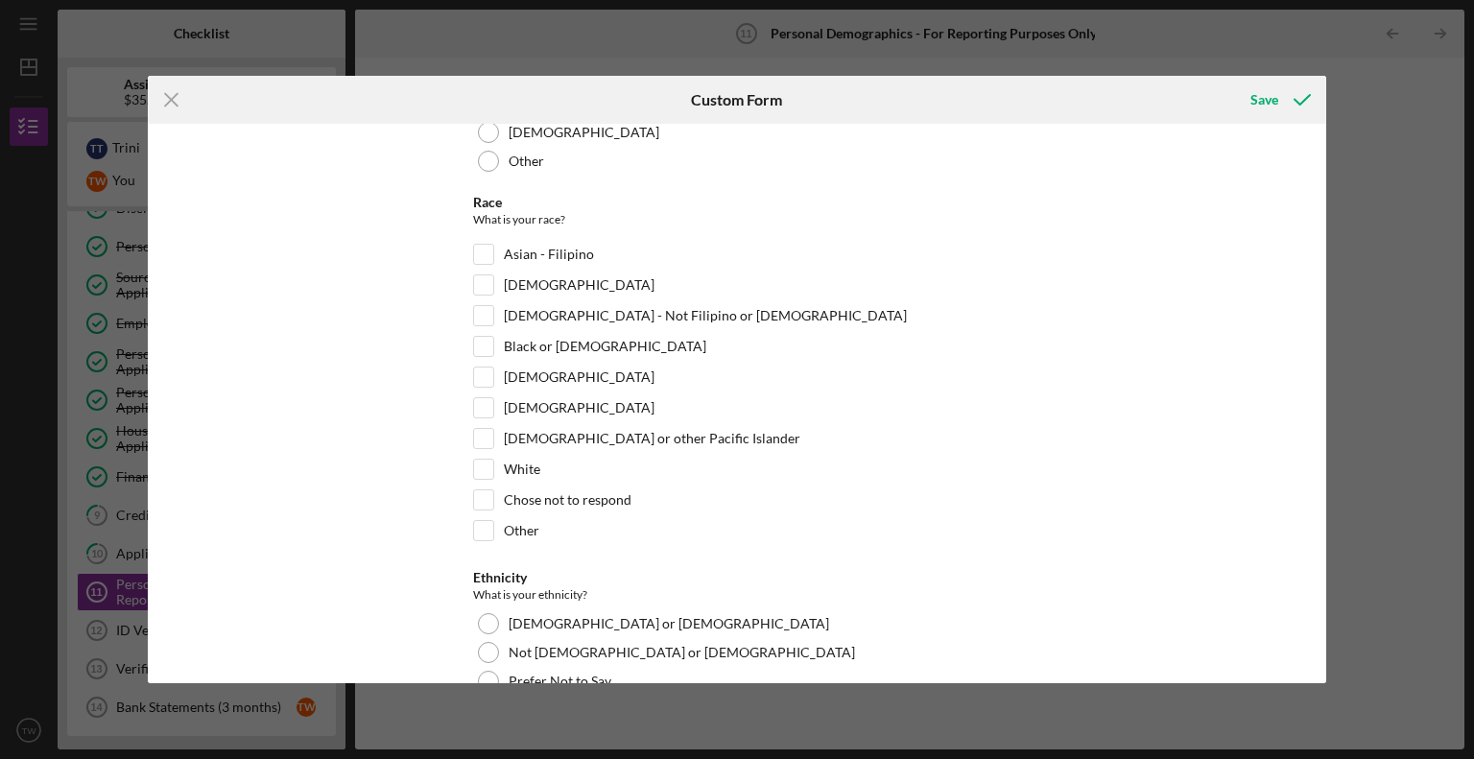
scroll to position [180, 0]
click at [474, 470] on input "White" at bounding box center [483, 468] width 19 height 19
checkbox input "true"
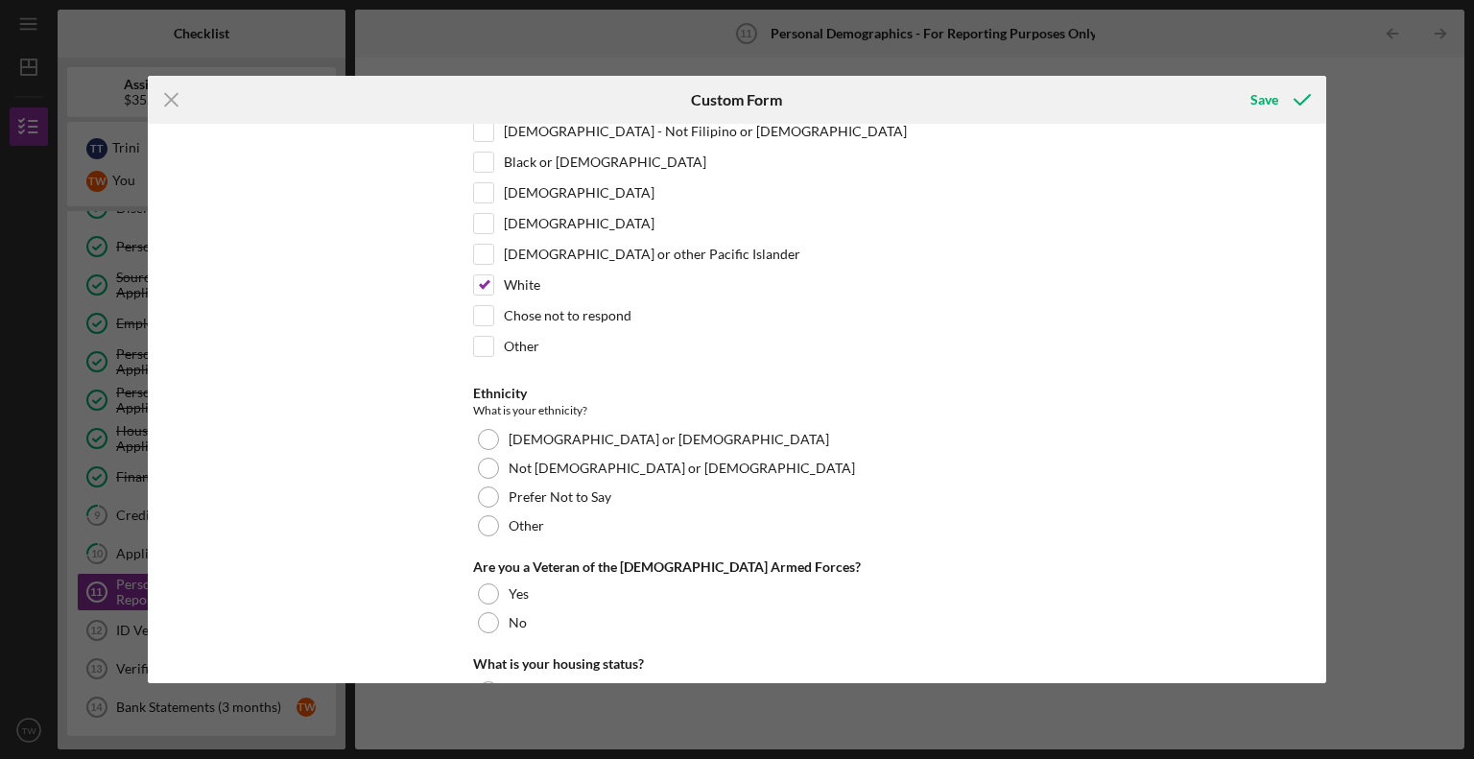
scroll to position [365, 0]
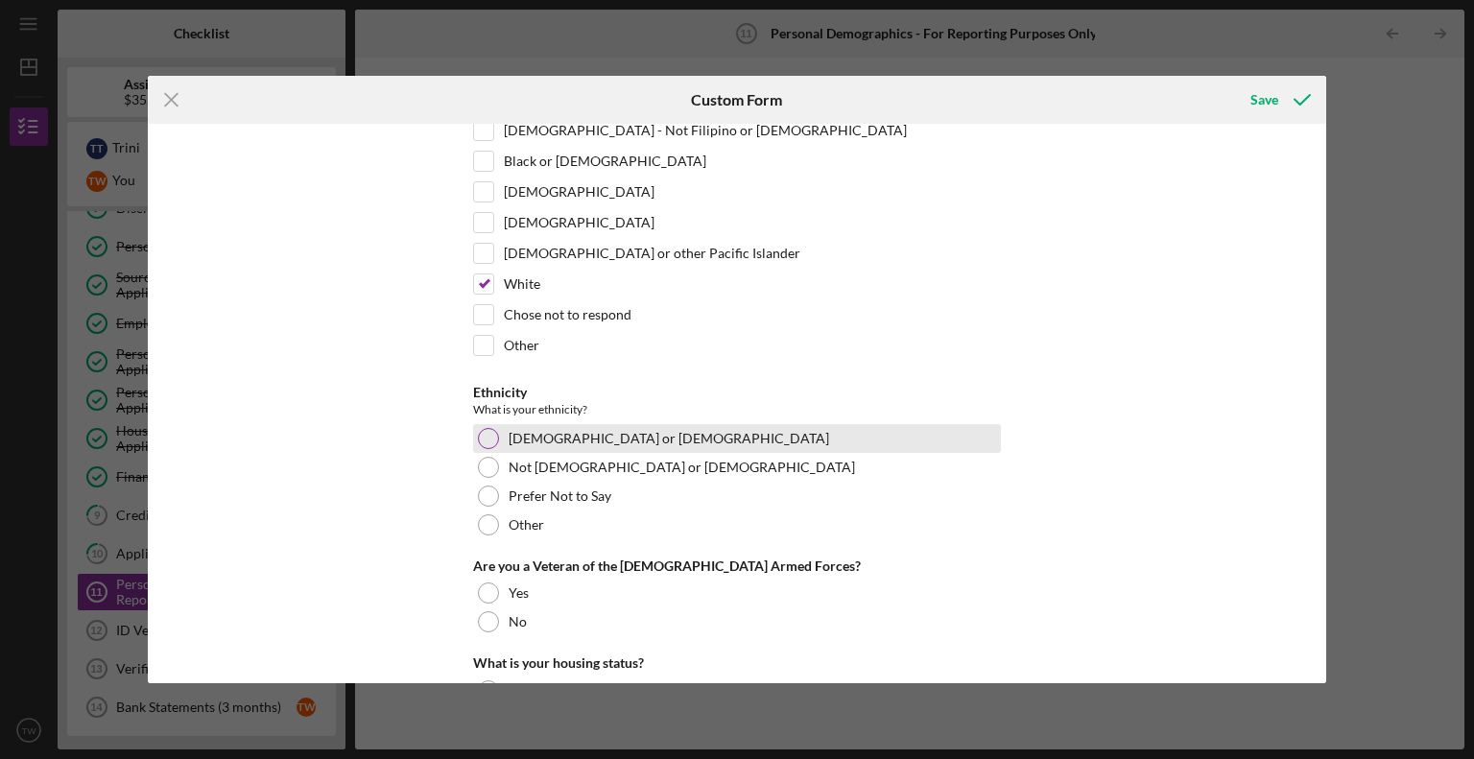
click at [489, 437] on div at bounding box center [488, 438] width 21 height 21
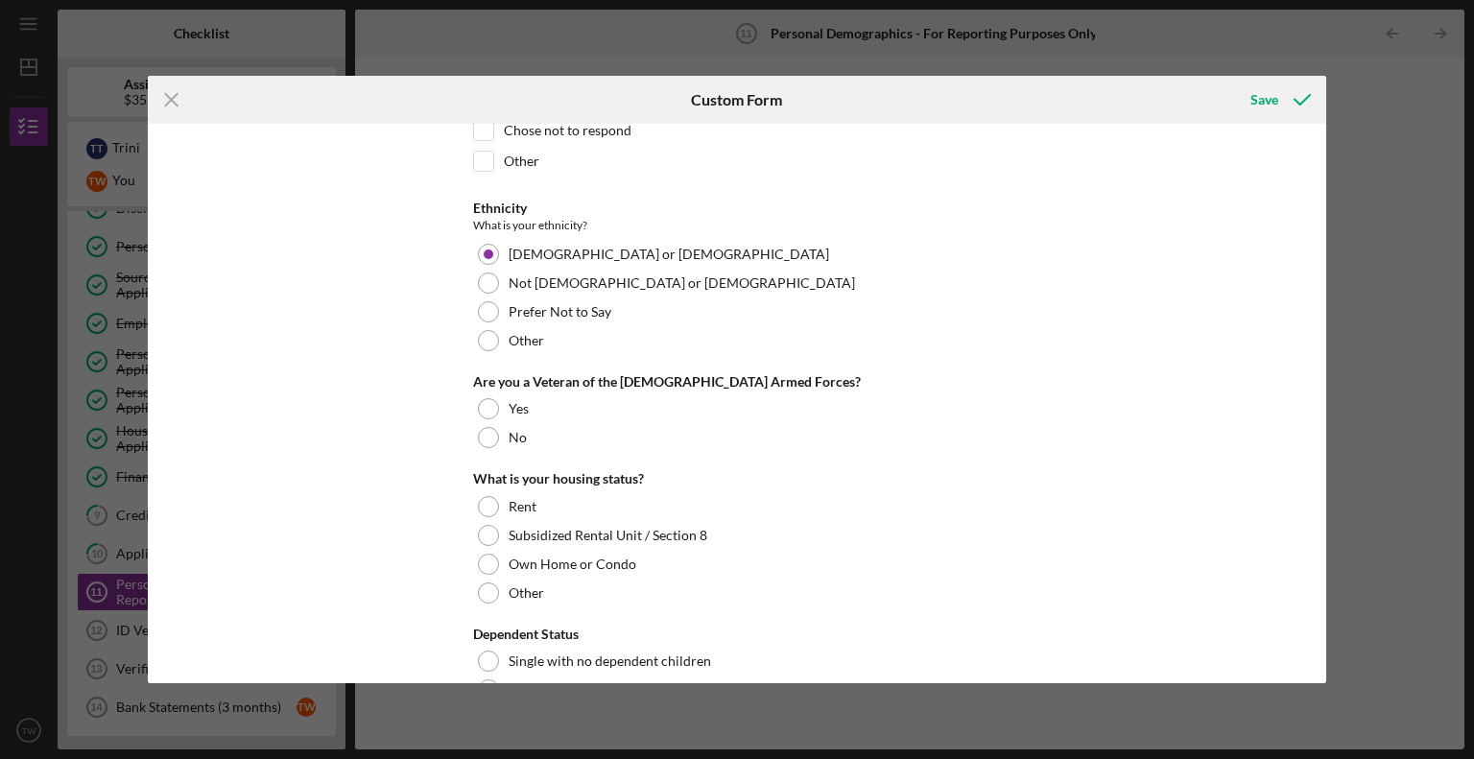
scroll to position [555, 0]
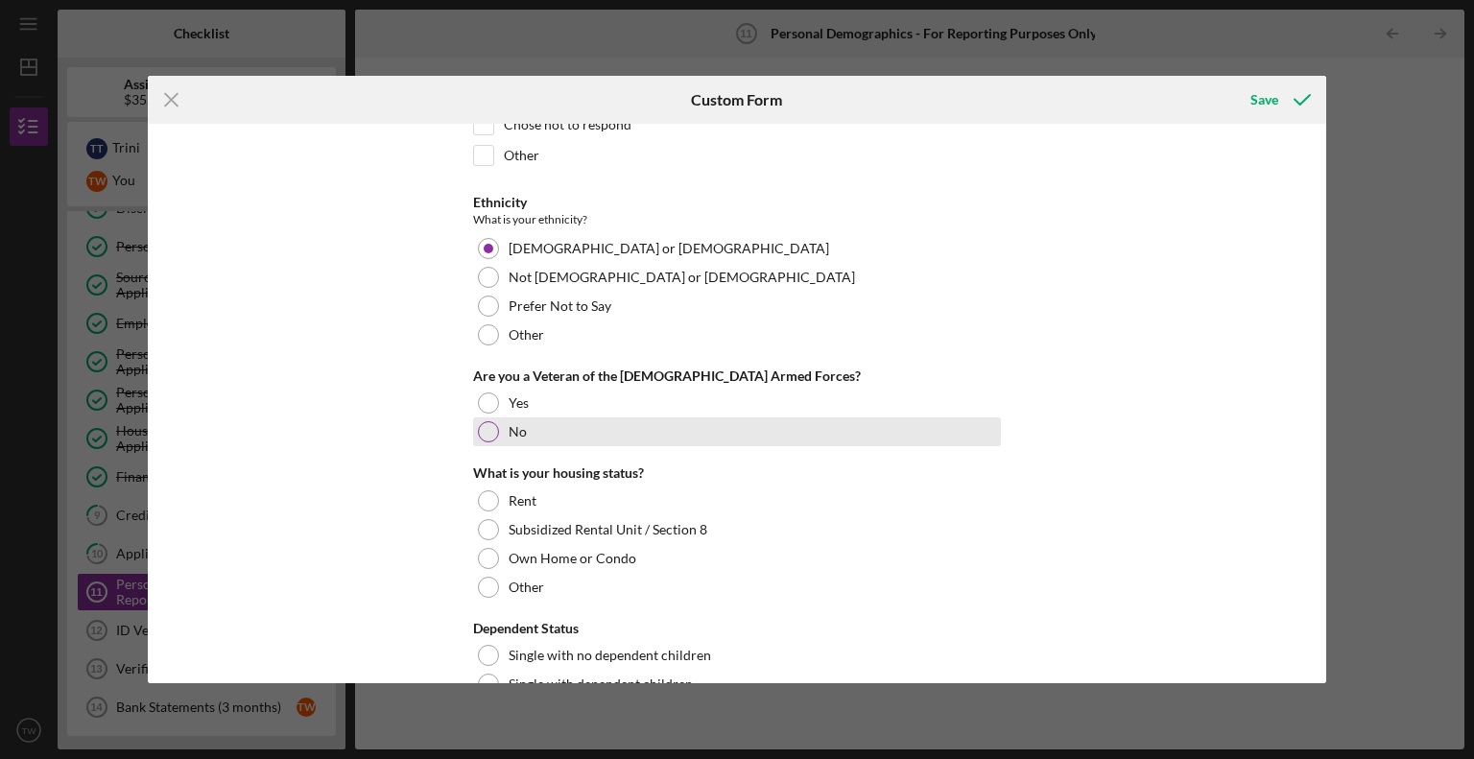
click at [484, 431] on div at bounding box center [488, 431] width 21 height 21
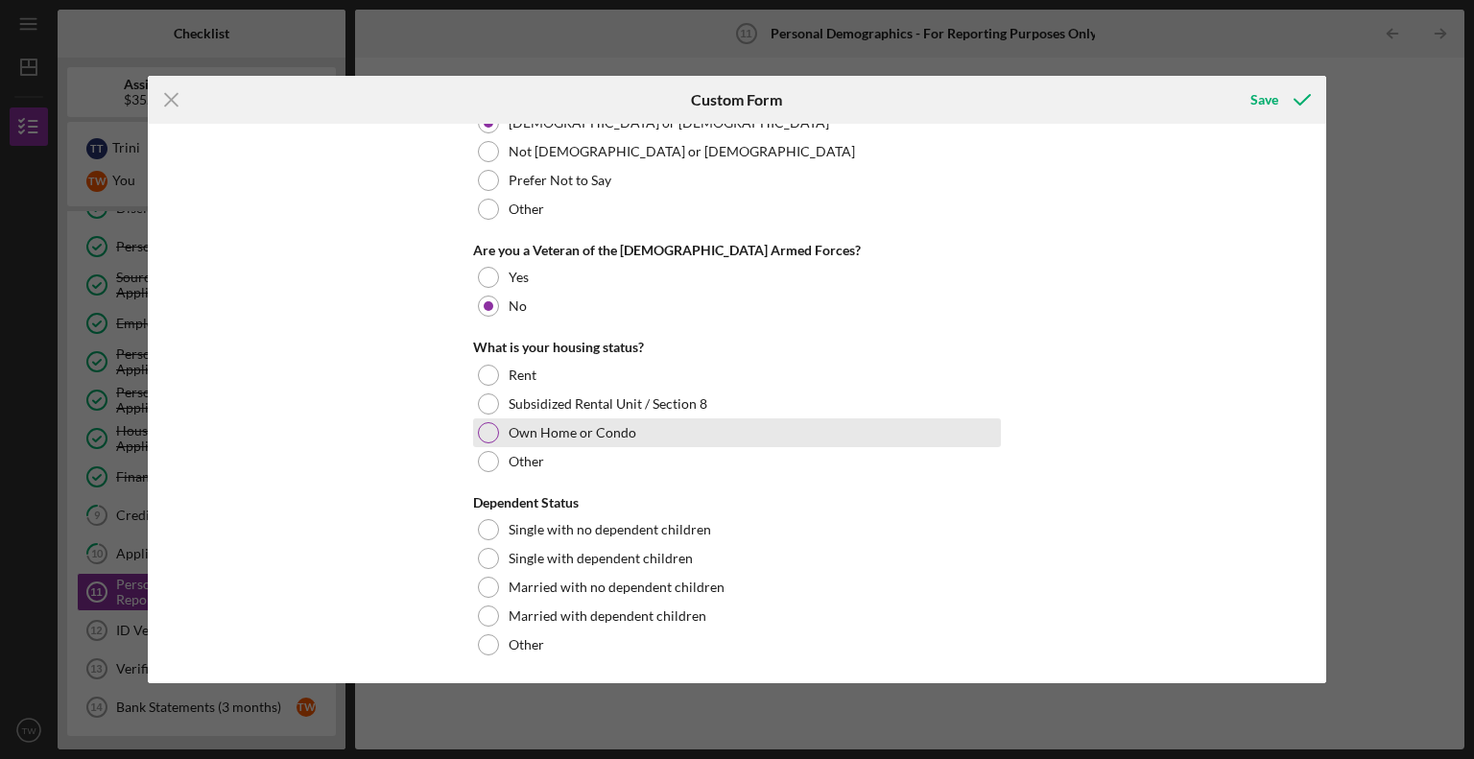
click at [481, 432] on div at bounding box center [488, 432] width 21 height 21
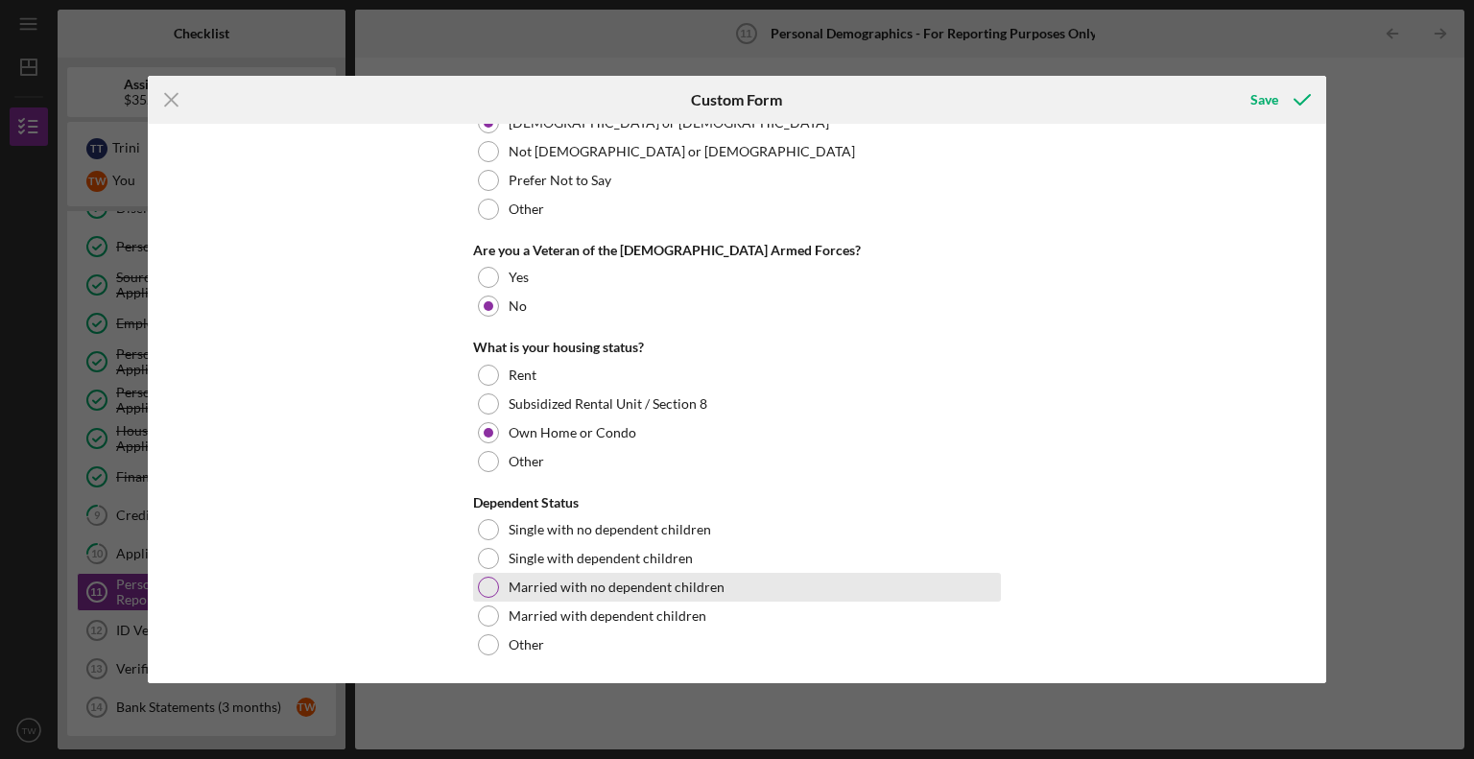
click at [488, 586] on div at bounding box center [488, 587] width 21 height 21
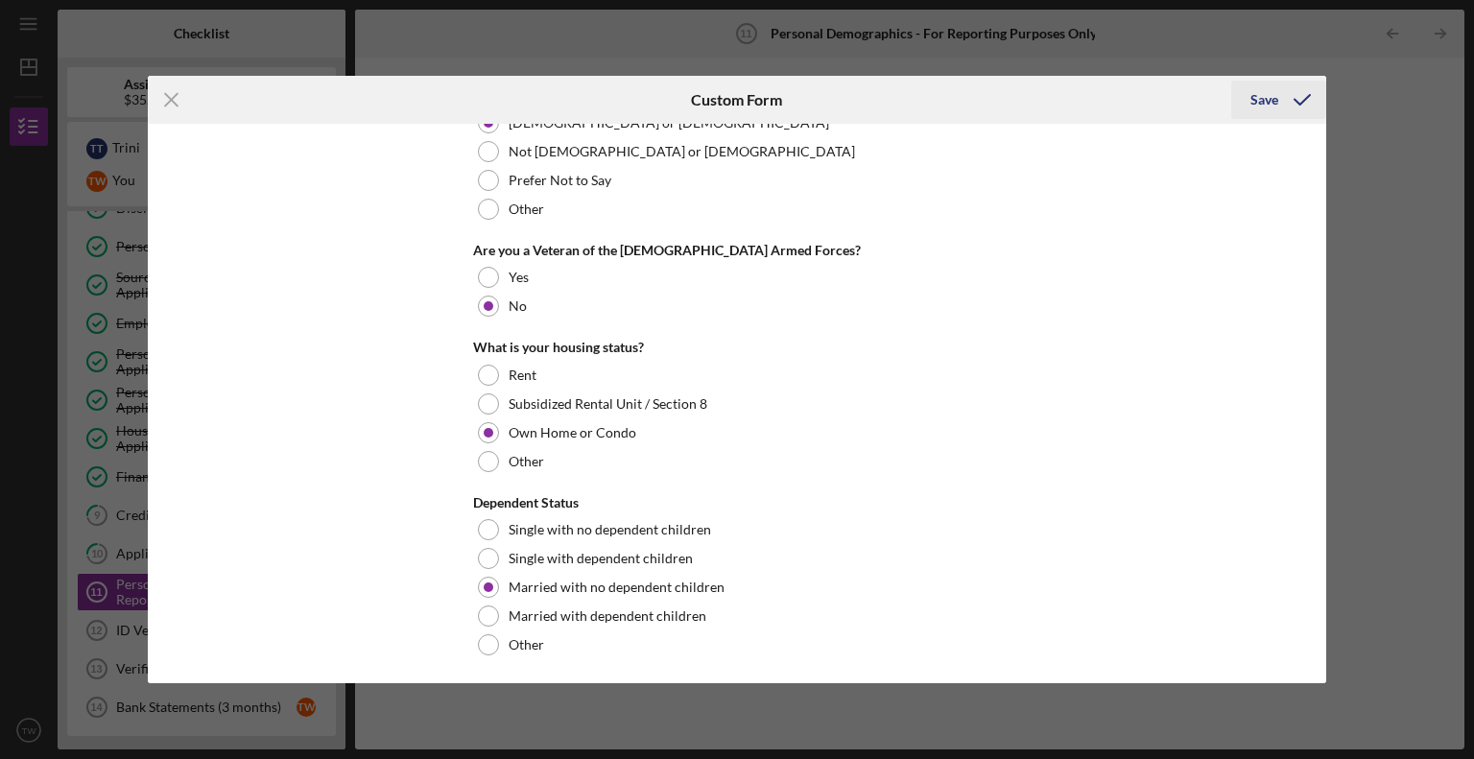
click at [1266, 103] on div "Save" at bounding box center [1265, 100] width 28 height 38
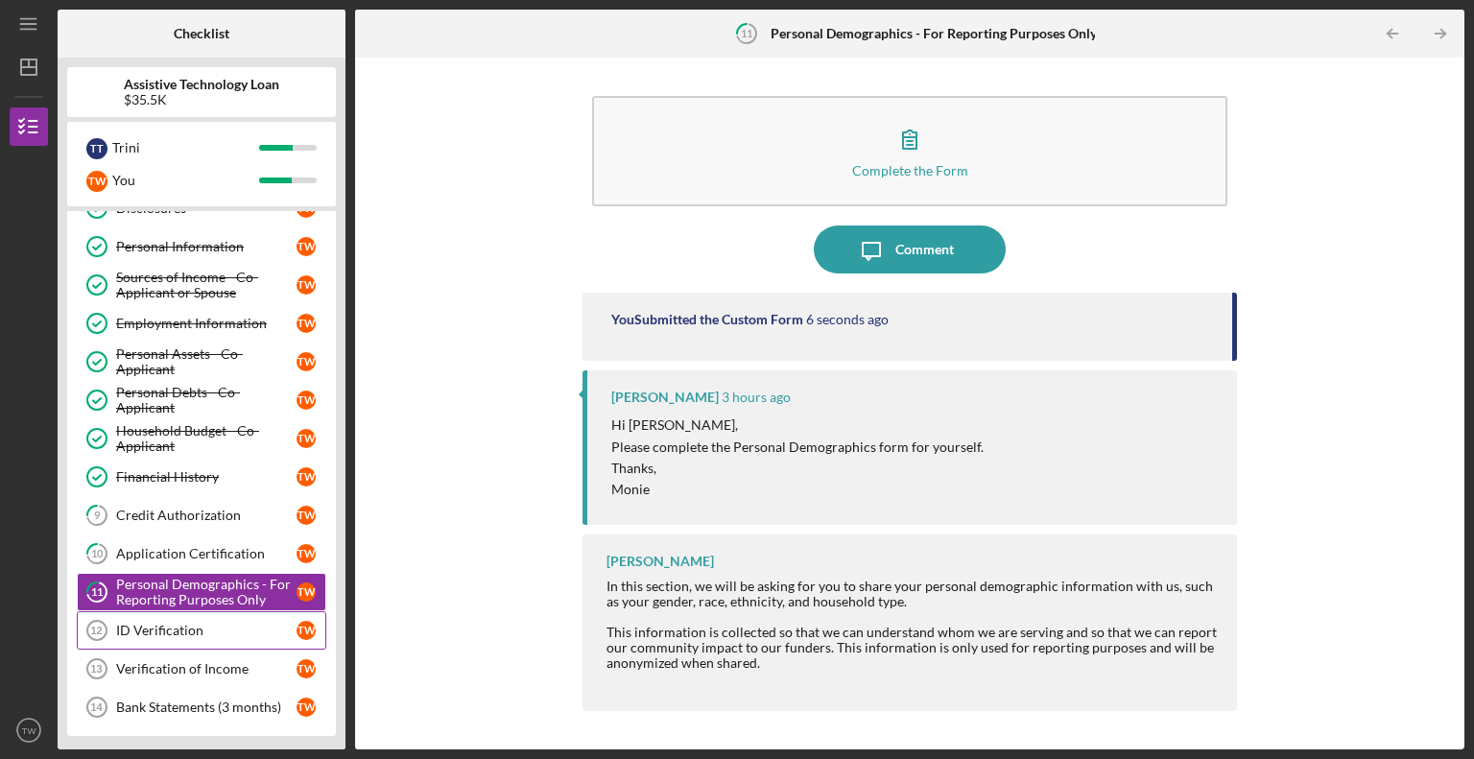
click at [158, 628] on div "ID Verification" at bounding box center [206, 630] width 180 height 15
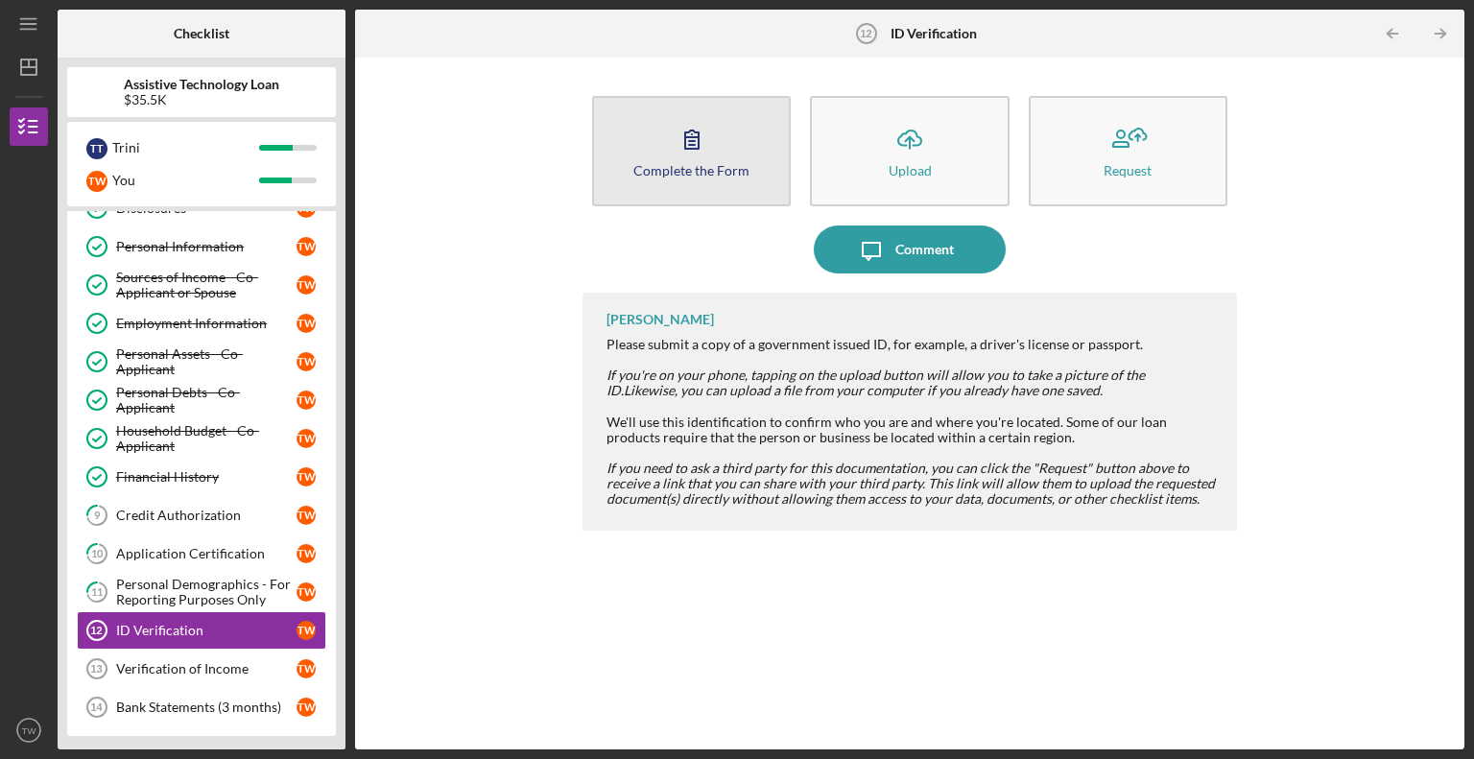
click at [691, 150] on icon "button" at bounding box center [692, 139] width 48 height 48
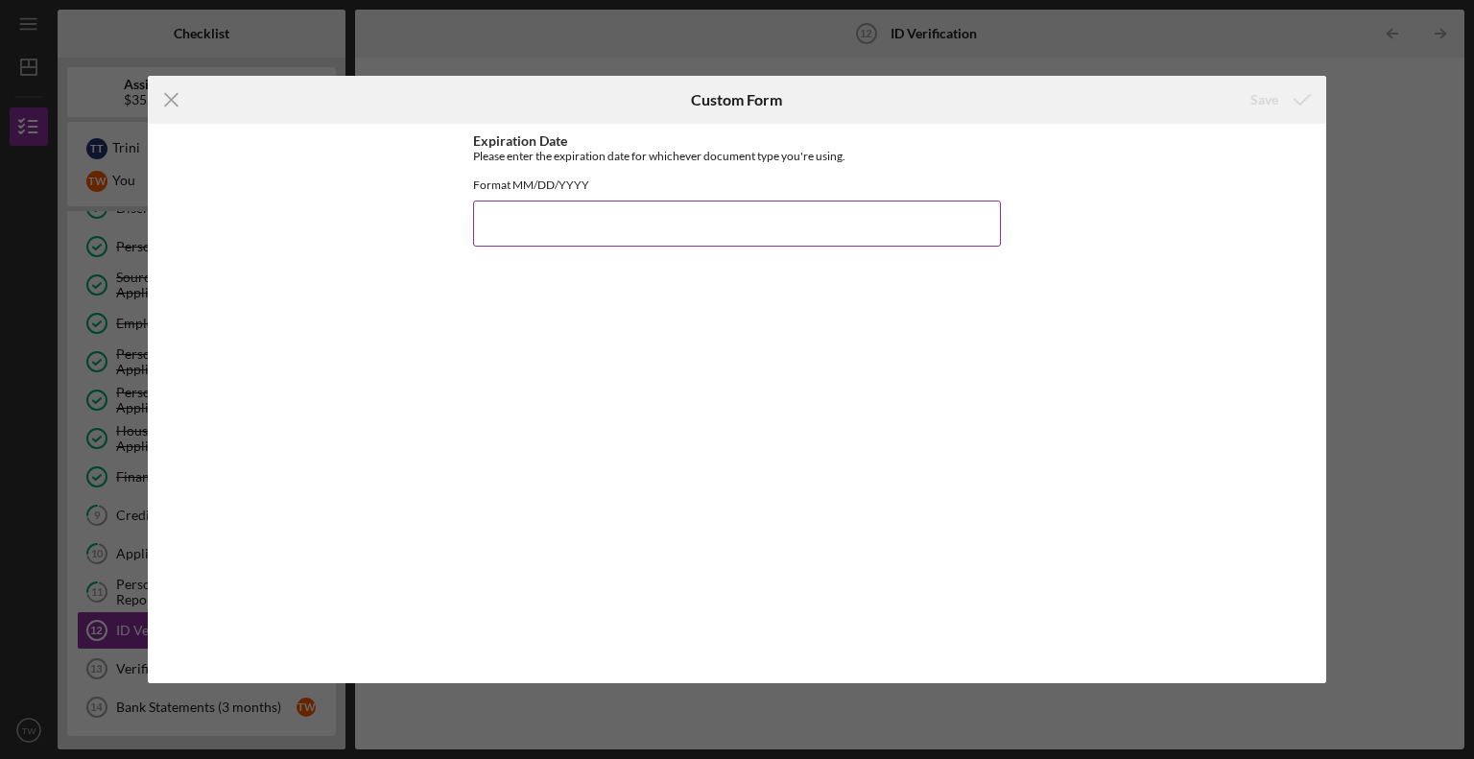
click at [534, 238] on input "Expiration Date" at bounding box center [737, 224] width 528 height 46
type input "[DATE]"
click at [1267, 96] on div "Save" at bounding box center [1265, 100] width 28 height 38
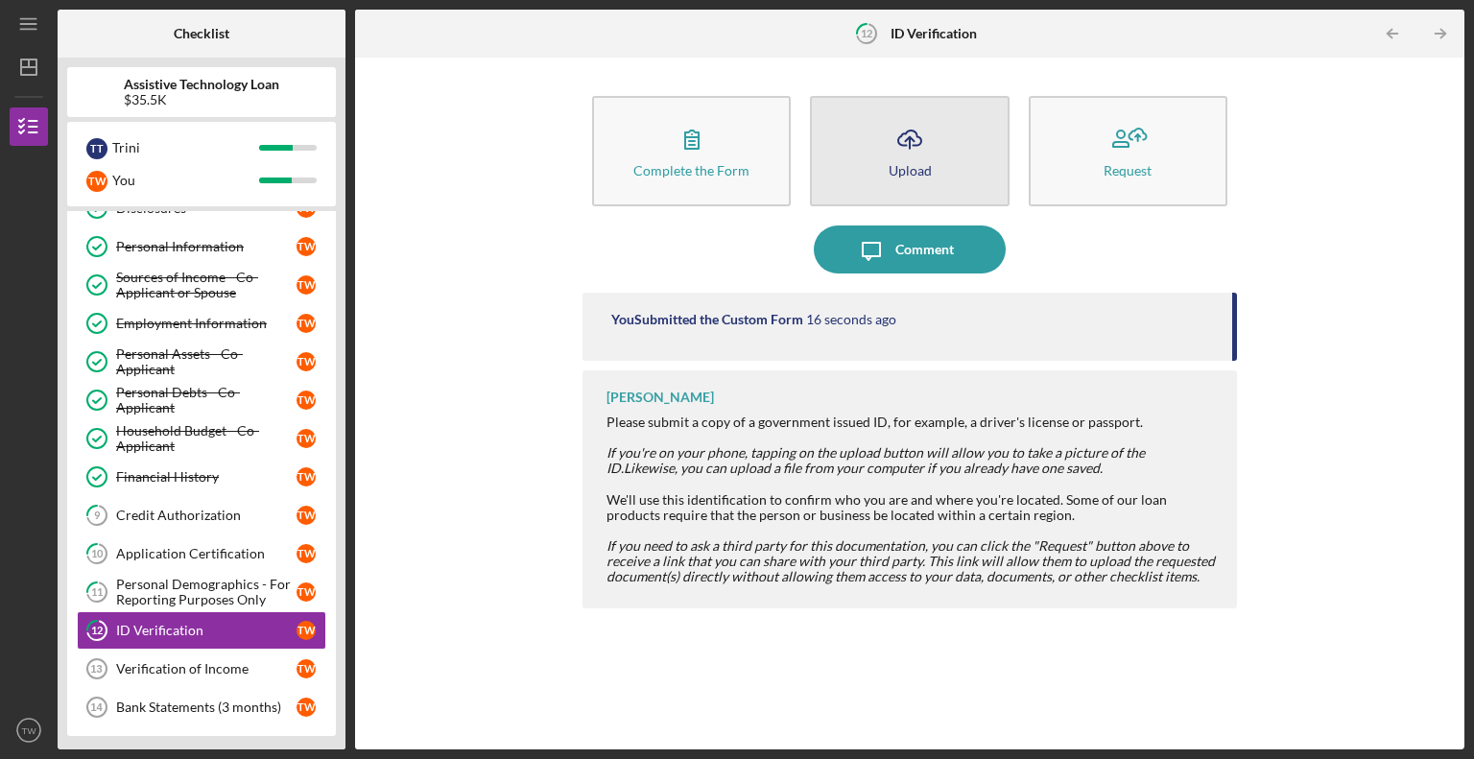
click at [921, 149] on icon "Icon/Upload" at bounding box center [910, 139] width 48 height 48
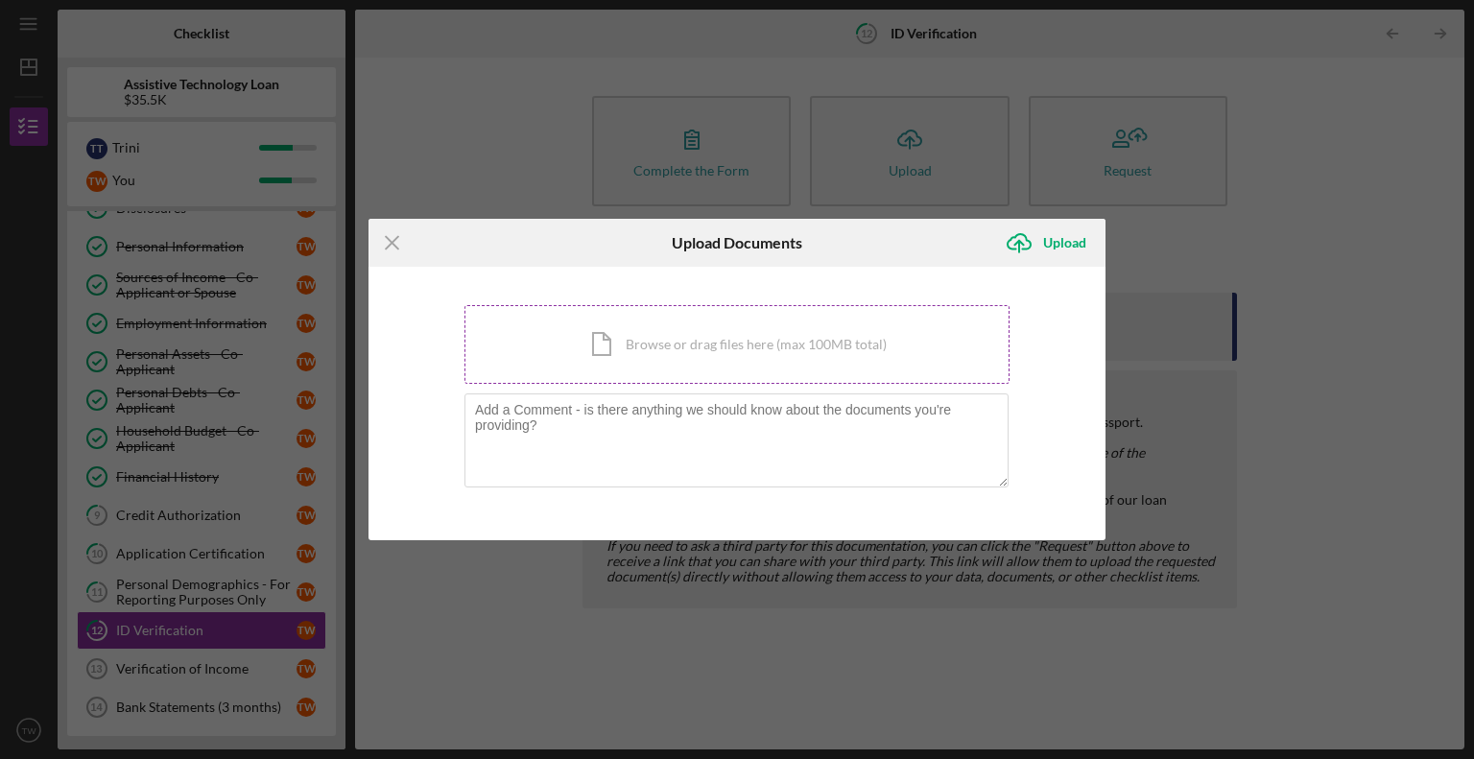
click at [682, 347] on div "Icon/Document Browse or drag files here (max 100MB total) Tap to choose files o…" at bounding box center [737, 344] width 545 height 79
click at [704, 345] on div "Icon/Document Browse or drag files here (max 100MB total) Tap to choose files o…" at bounding box center [737, 344] width 545 height 79
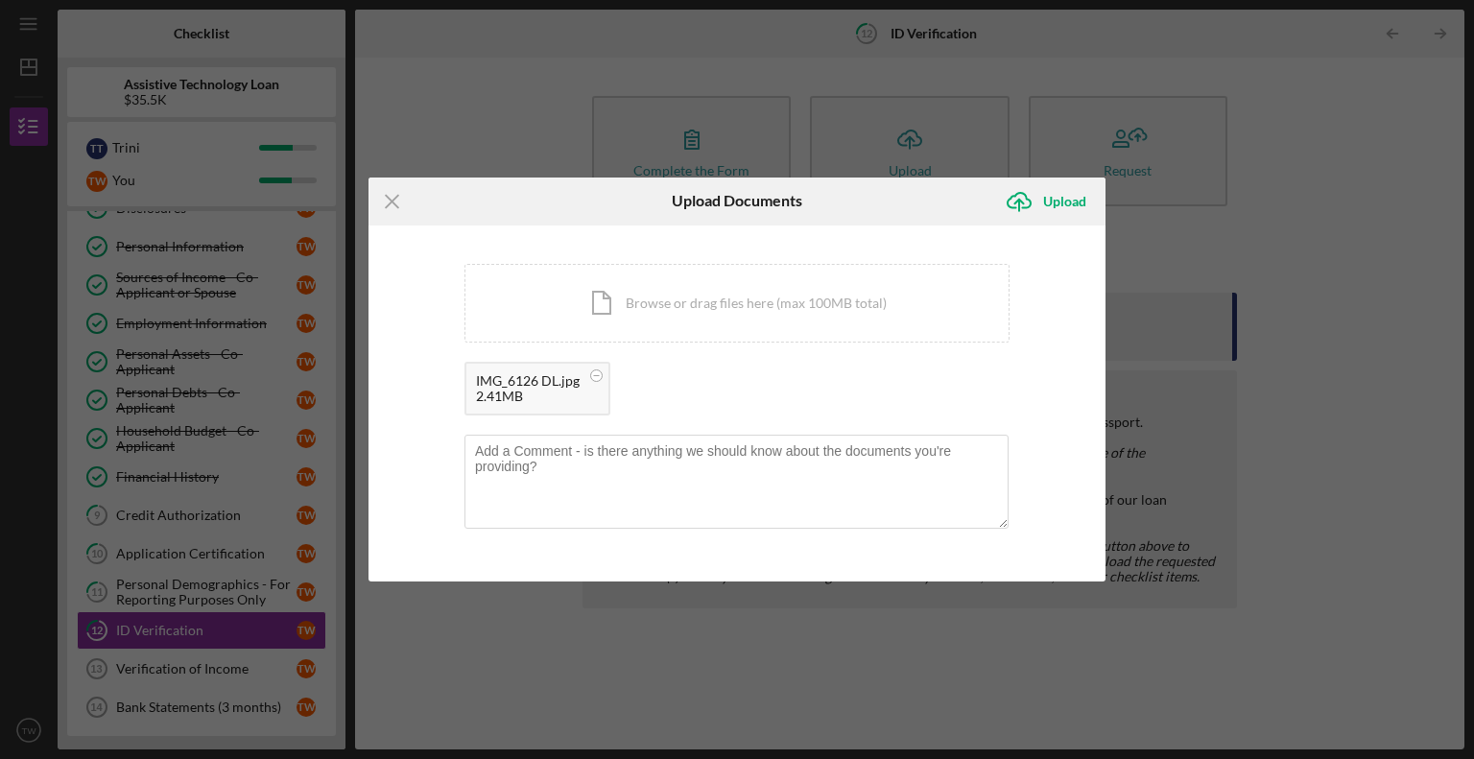
click at [515, 391] on div "2.41MB" at bounding box center [528, 396] width 104 height 15
click at [1077, 200] on div "Upload" at bounding box center [1064, 201] width 43 height 38
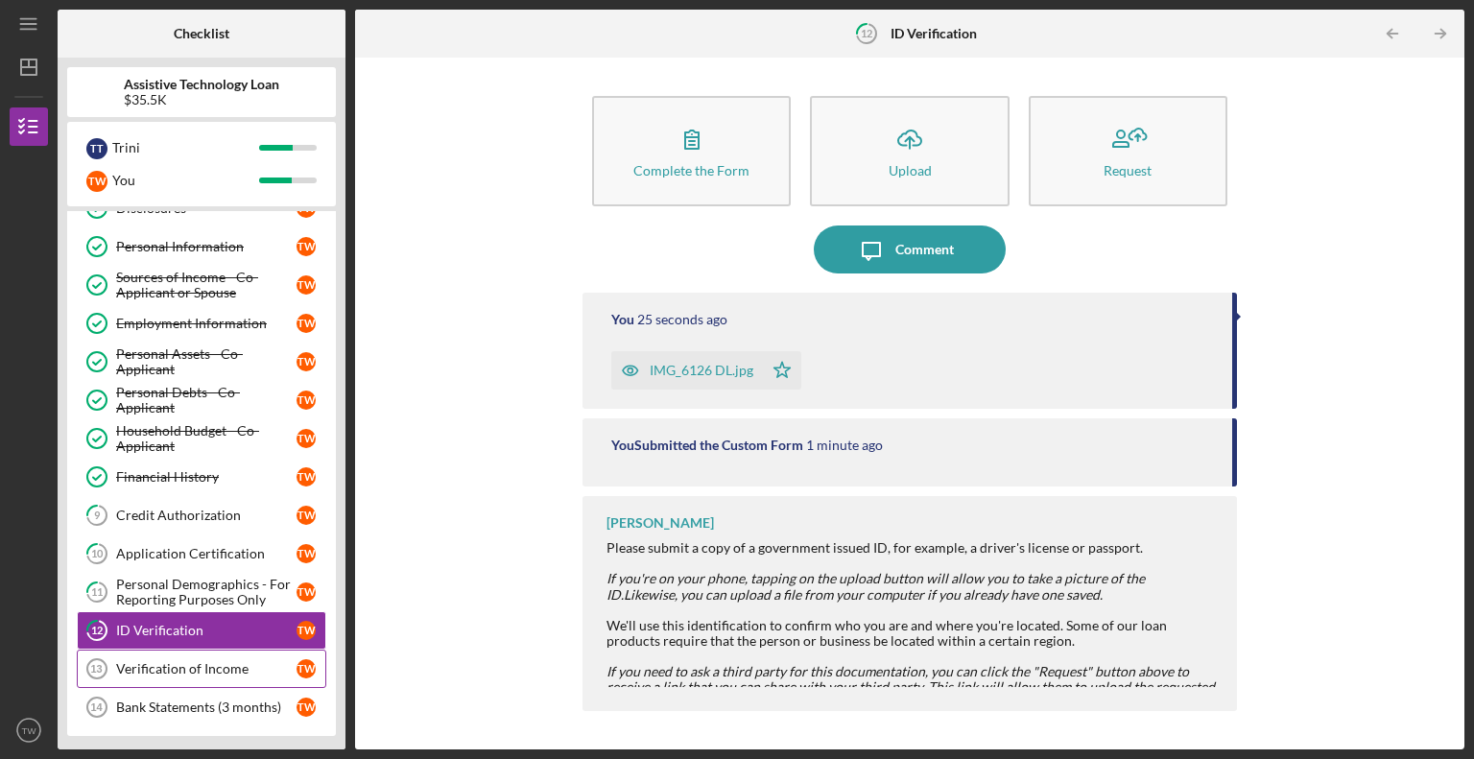
click at [190, 664] on div "Verification of Income" at bounding box center [206, 668] width 180 height 15
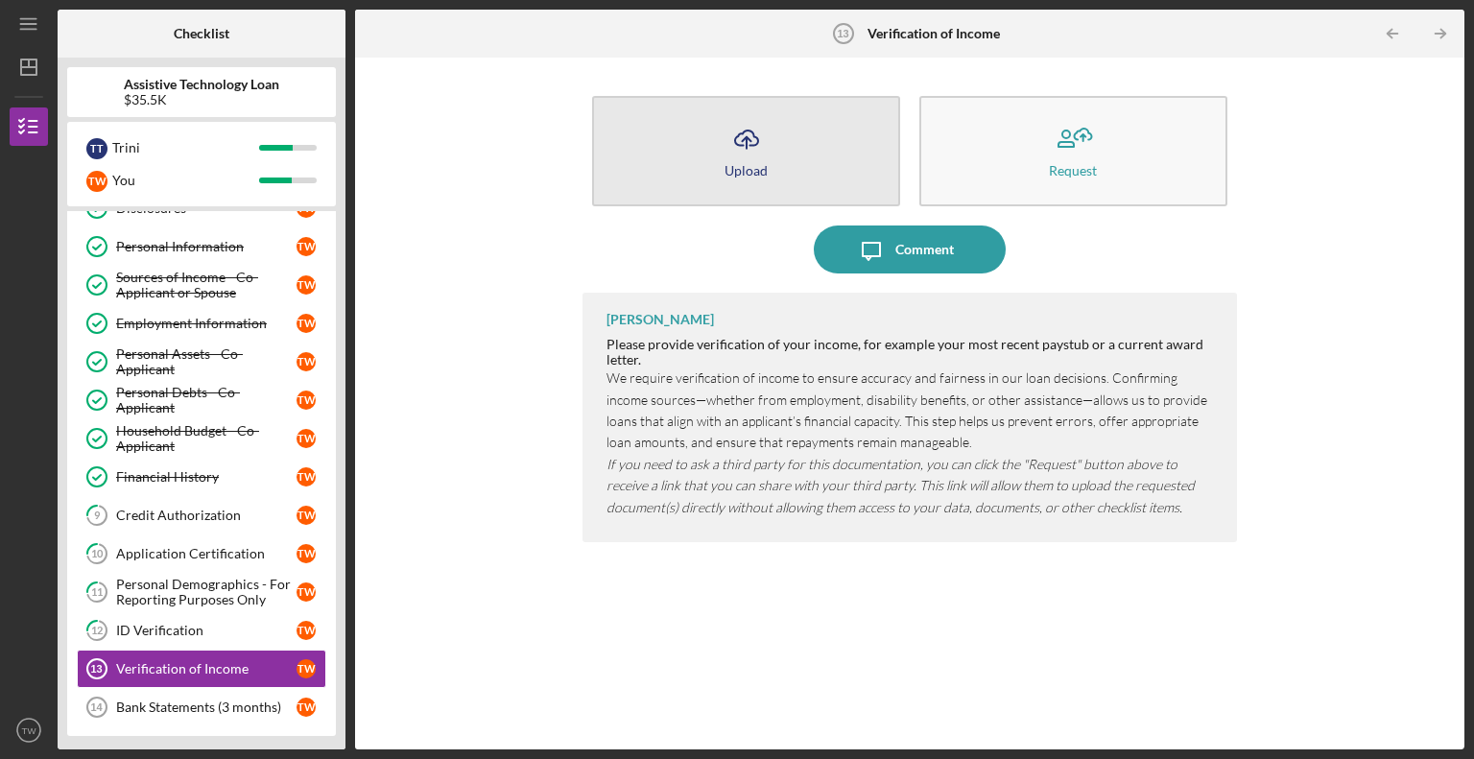
click at [740, 159] on icon "Icon/Upload" at bounding box center [747, 139] width 48 height 48
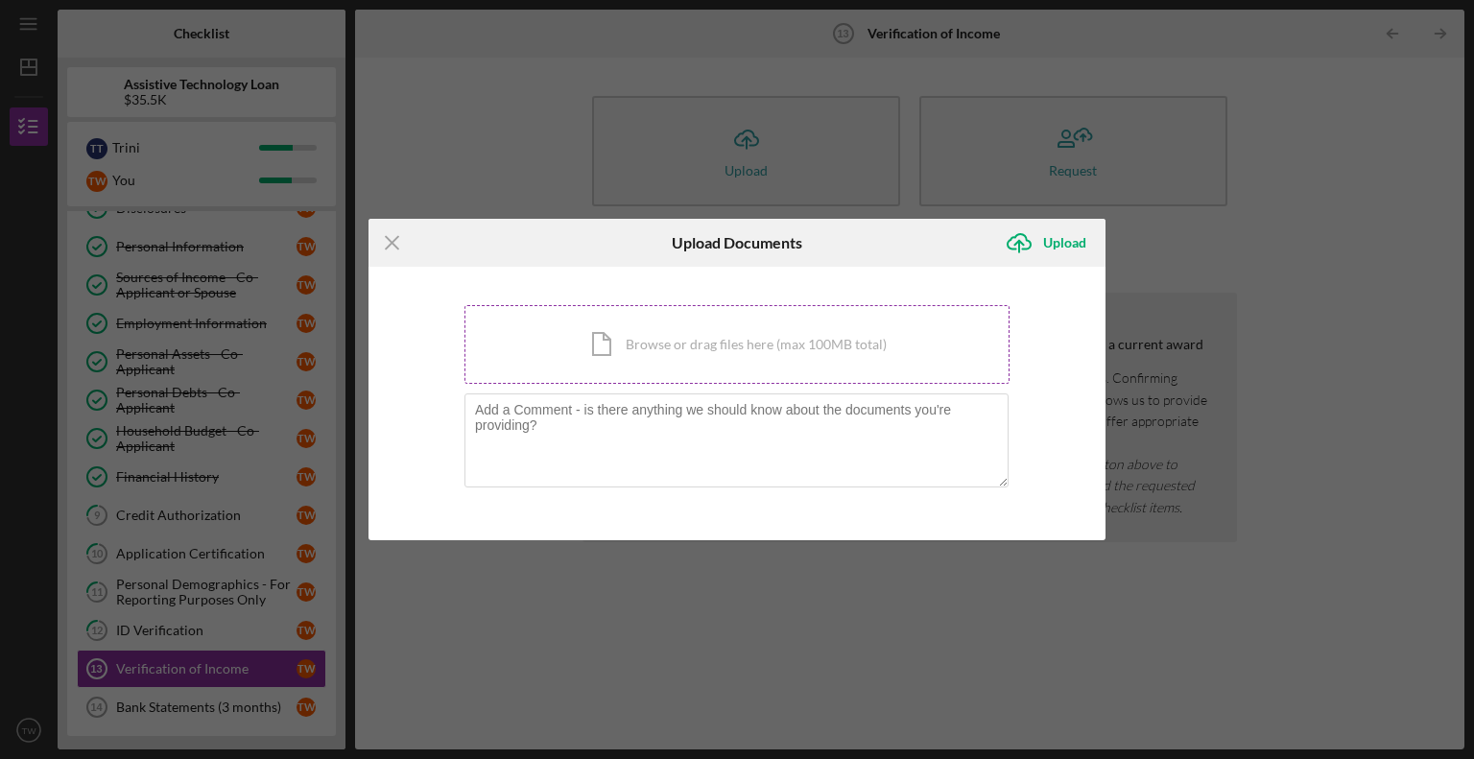
click at [723, 343] on div "Icon/Document Browse or drag files here (max 100MB total) Tap to choose files o…" at bounding box center [737, 344] width 545 height 79
click at [390, 238] on icon "Icon/Menu Close" at bounding box center [393, 243] width 48 height 48
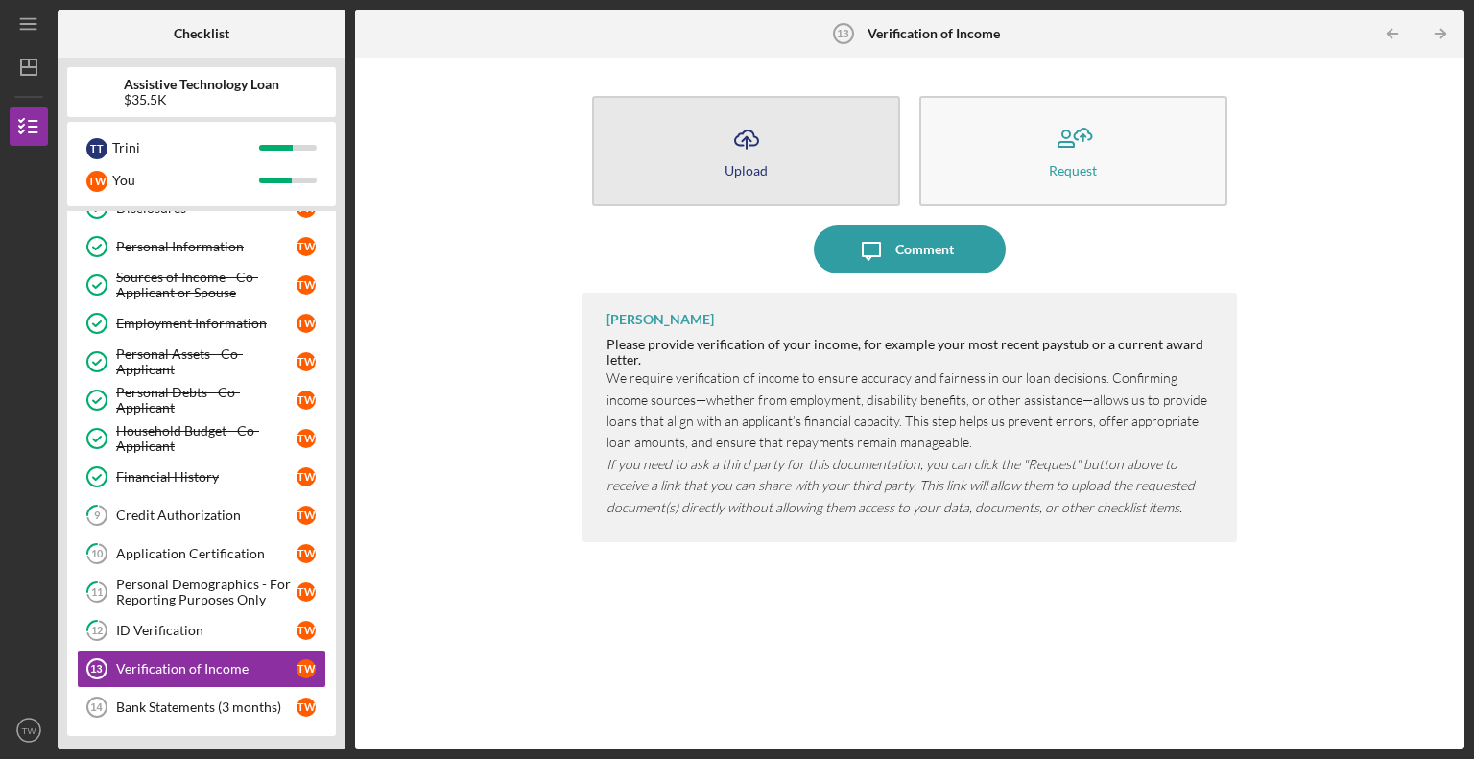
click at [734, 149] on icon "Icon/Upload" at bounding box center [747, 139] width 48 height 48
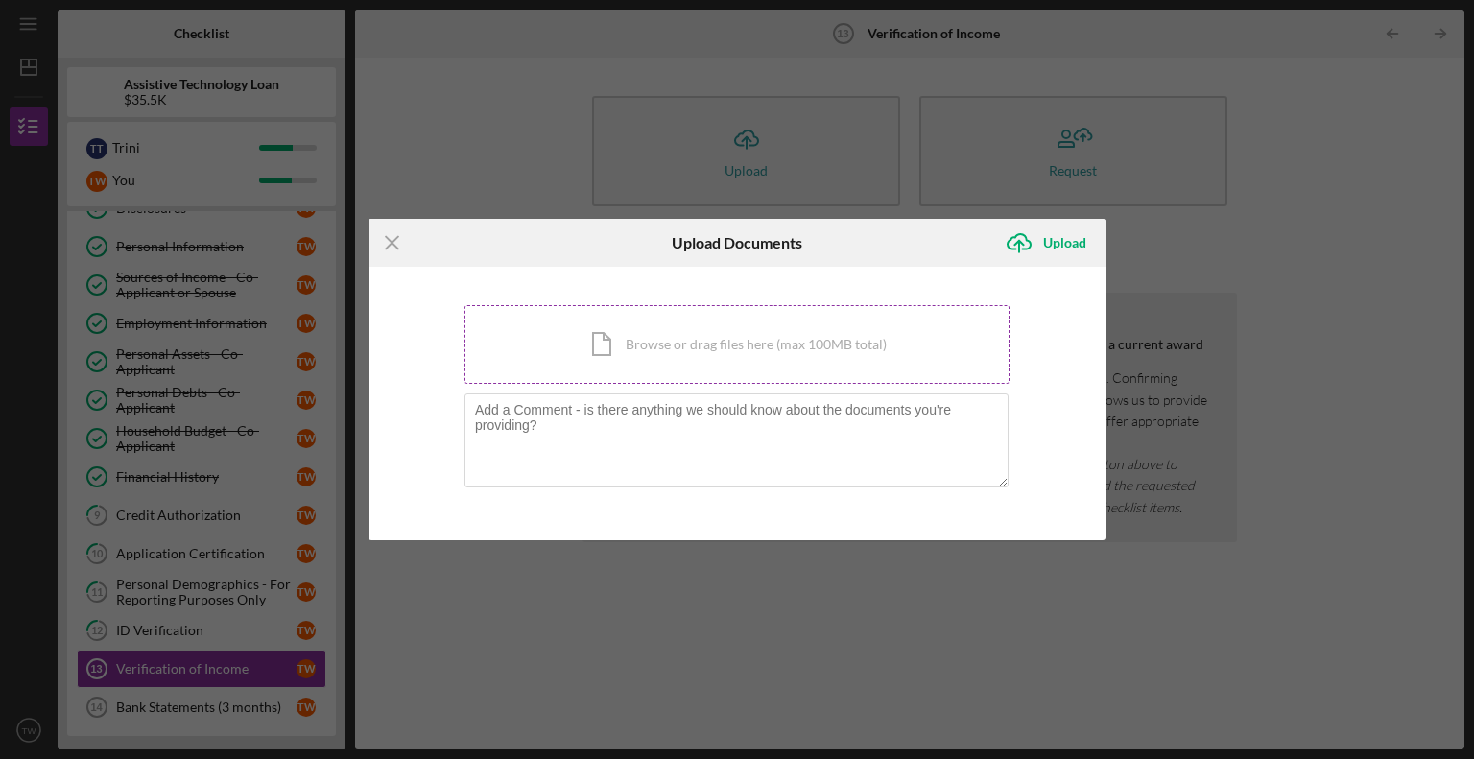
click at [686, 348] on div "Icon/Document Browse or drag files here (max 100MB total) Tap to choose files o…" at bounding box center [737, 344] width 545 height 79
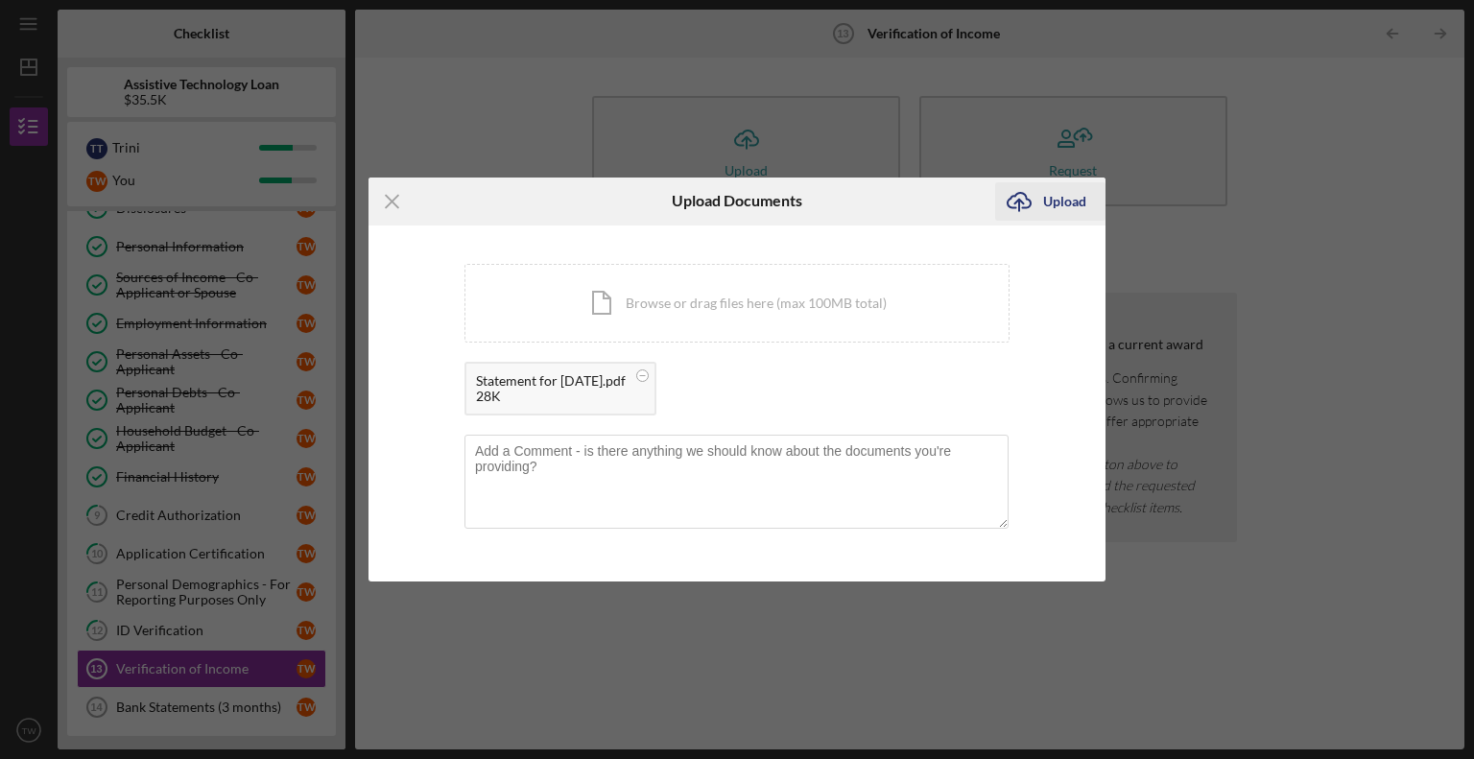
click at [1065, 203] on div "Upload" at bounding box center [1064, 201] width 43 height 38
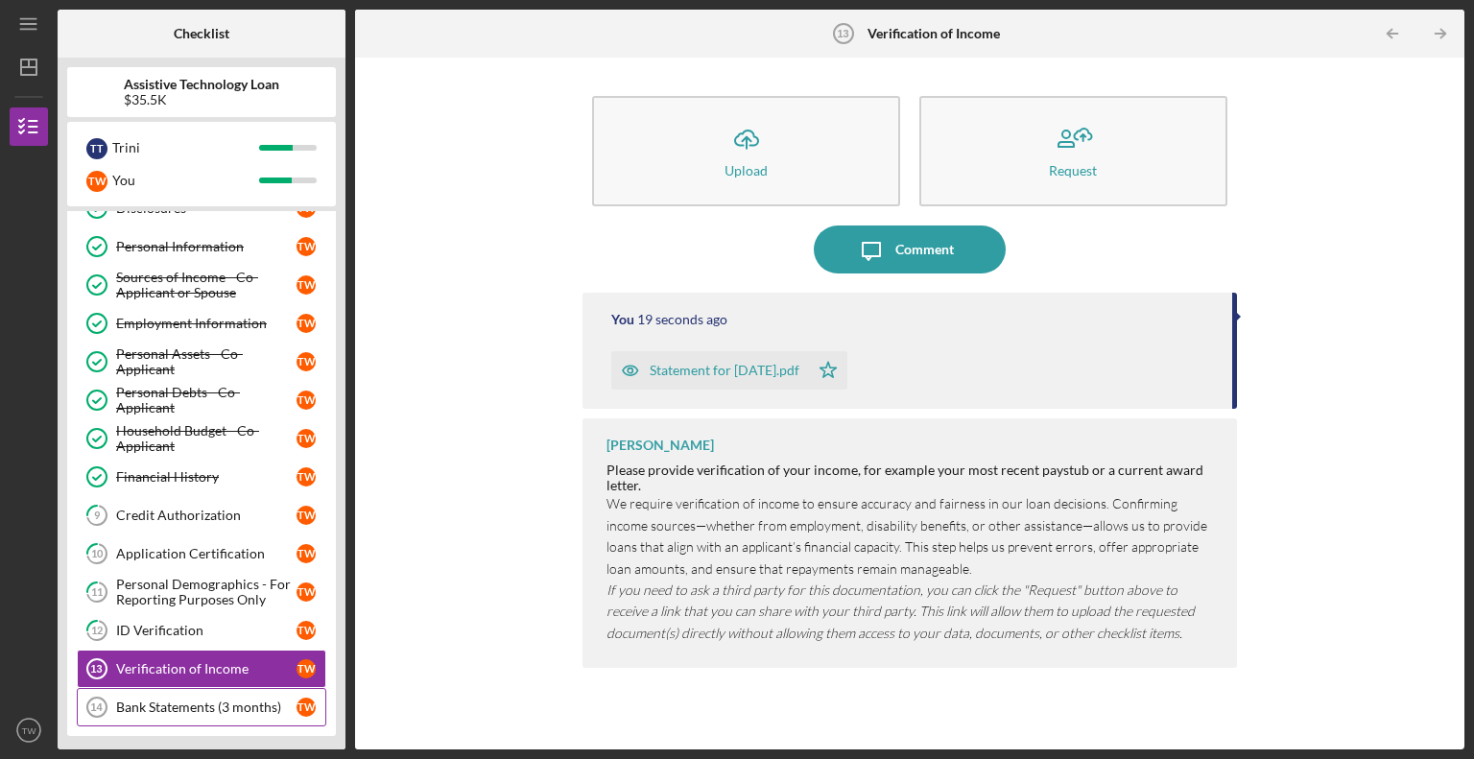
click at [157, 704] on div "Bank Statements (3 months)" at bounding box center [206, 707] width 180 height 15
